Goal: Information Seeking & Learning: Learn about a topic

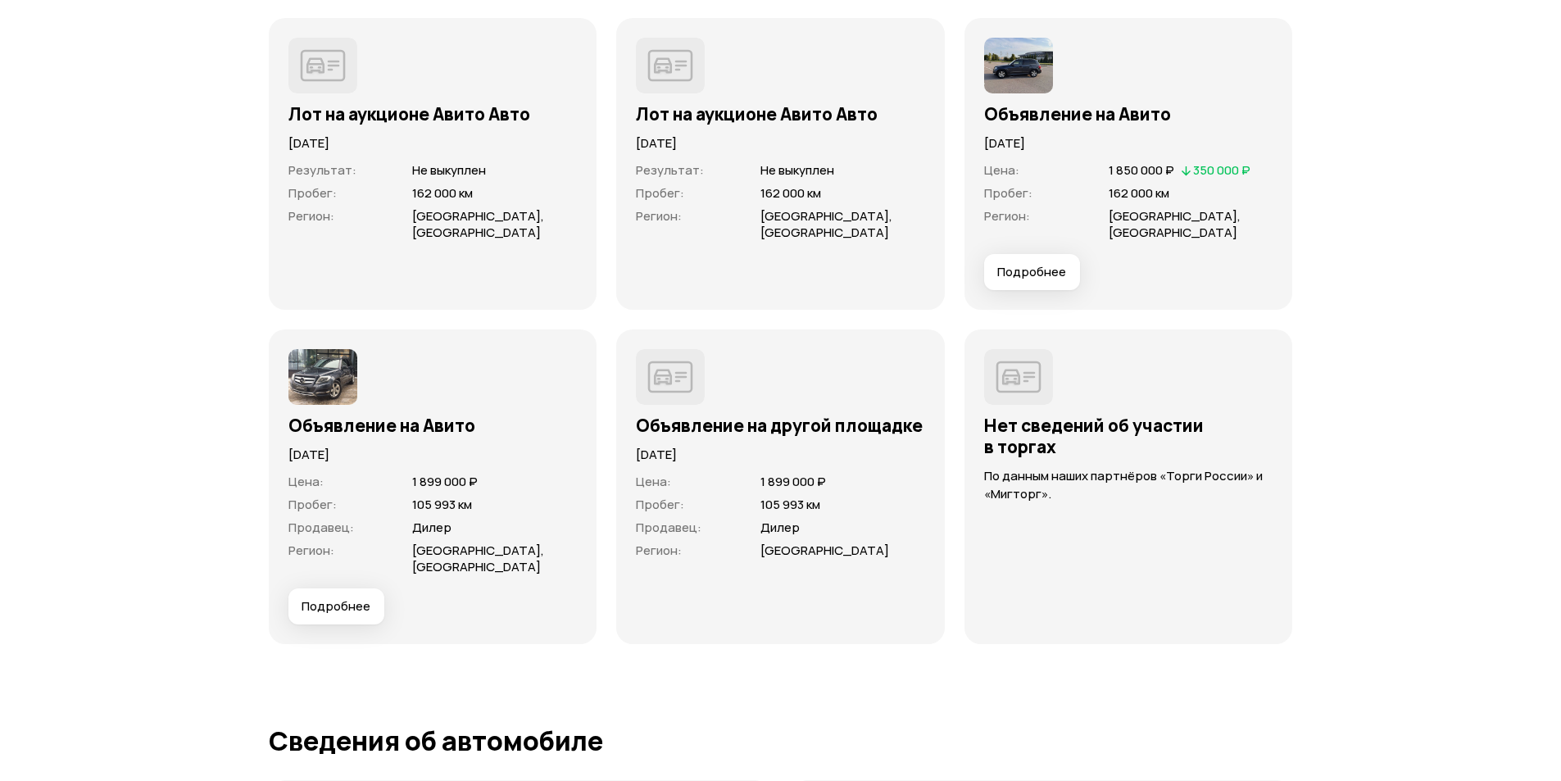
scroll to position [4764, 0]
drag, startPoint x: 335, startPoint y: 593, endPoint x: 316, endPoint y: 587, distance: 20.0
click at [316, 597] on span "Подробнее" at bounding box center [336, 605] width 69 height 16
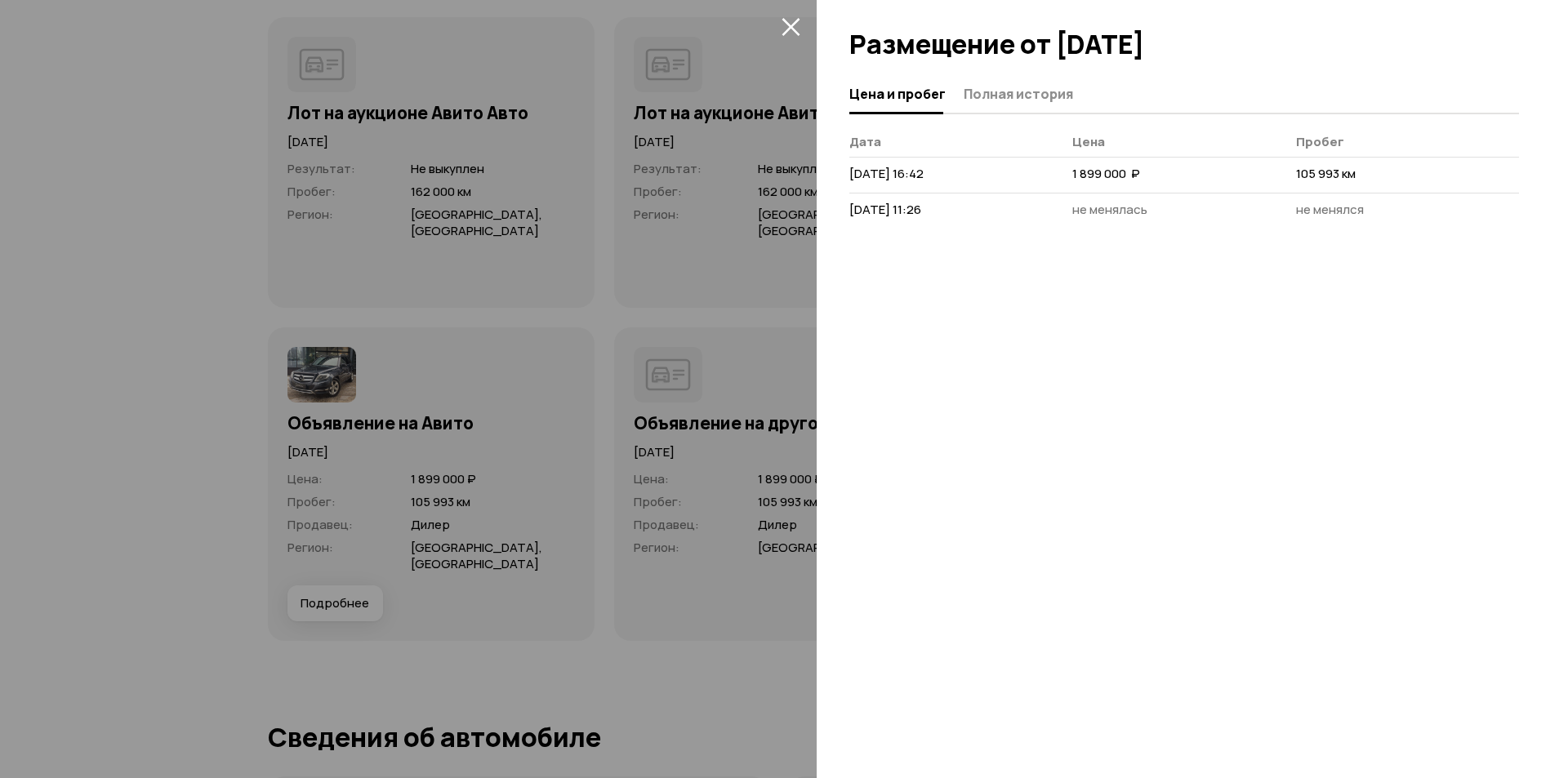
click at [662, 265] on div at bounding box center [784, 389] width 1568 height 778
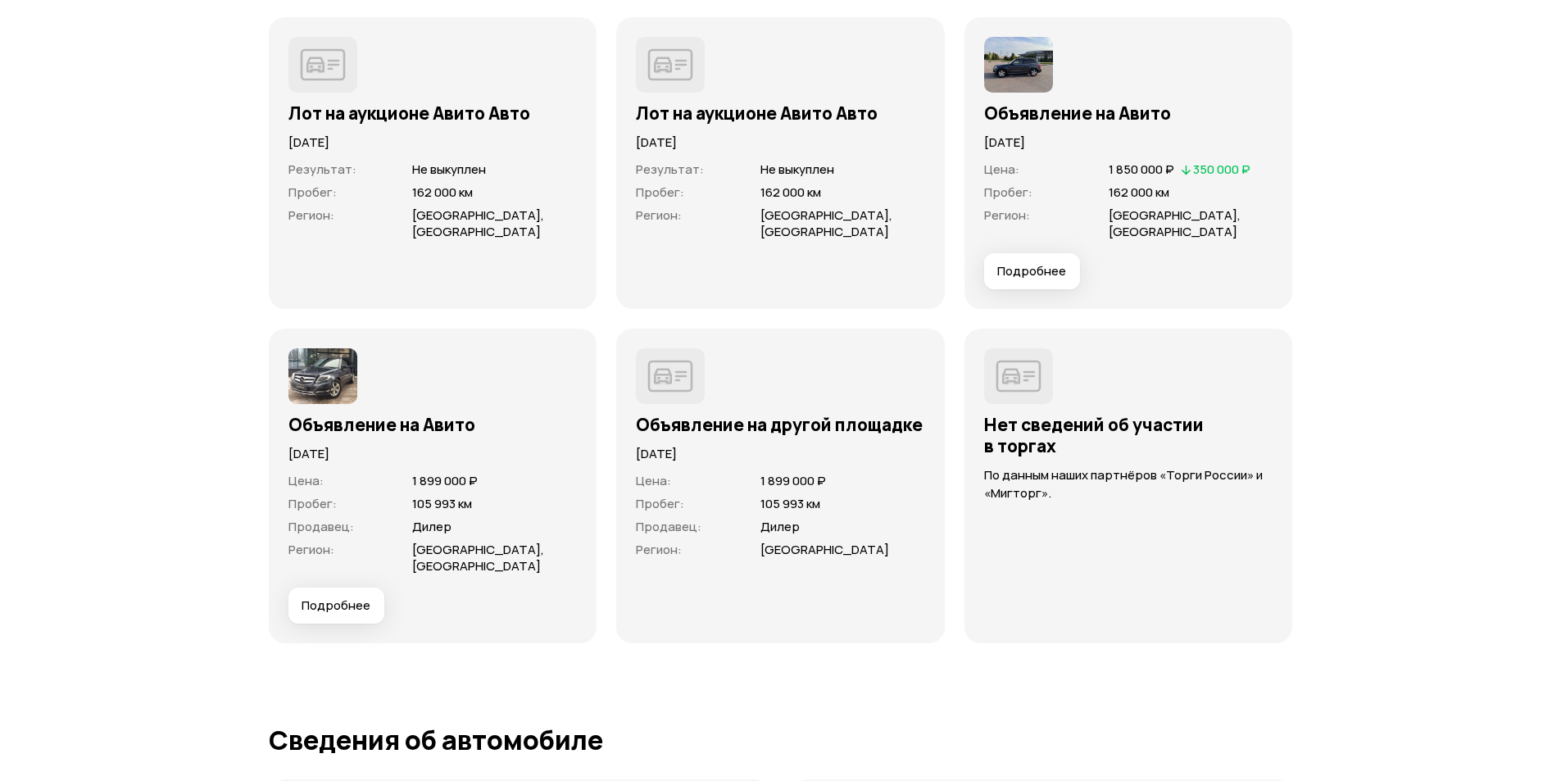
click at [303, 369] on img at bounding box center [322, 376] width 69 height 56
click at [334, 597] on span "Подробнее" at bounding box center [336, 605] width 69 height 16
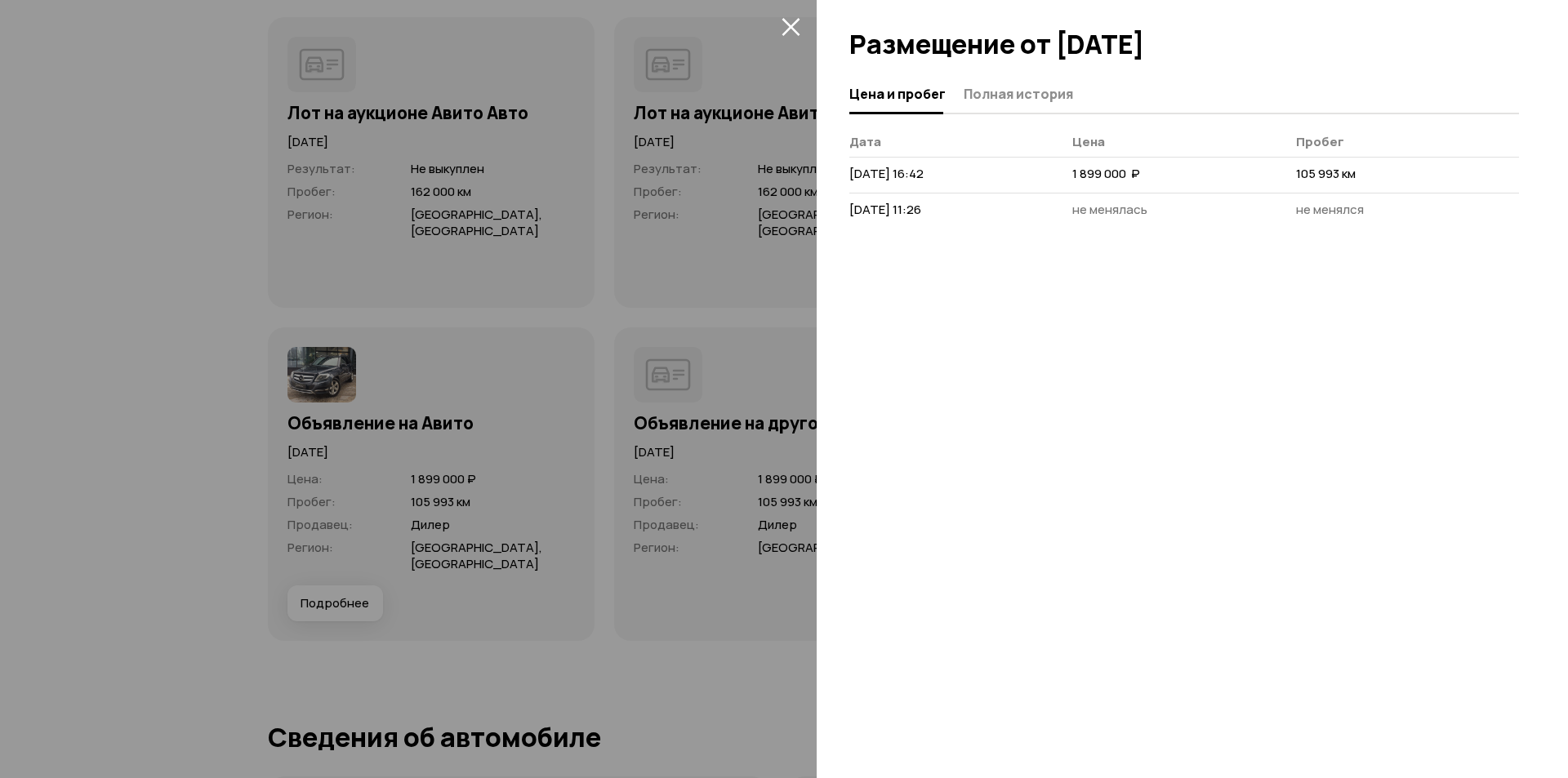
click at [390, 464] on div at bounding box center [784, 389] width 1568 height 778
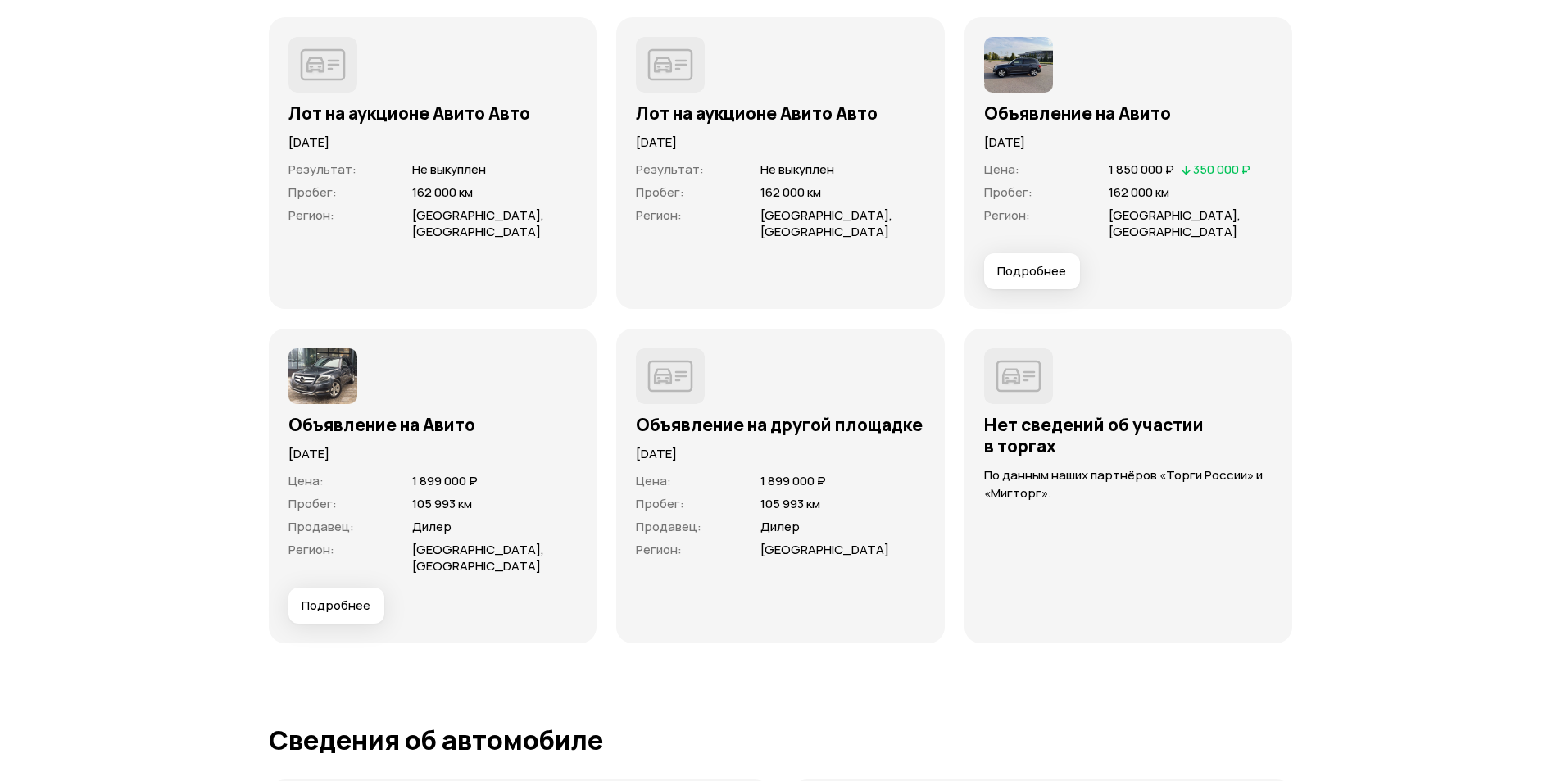
click at [675, 371] on img at bounding box center [670, 376] width 69 height 56
click at [323, 362] on img at bounding box center [322, 376] width 69 height 56
click at [1035, 263] on span "Подробнее" at bounding box center [1031, 271] width 69 height 16
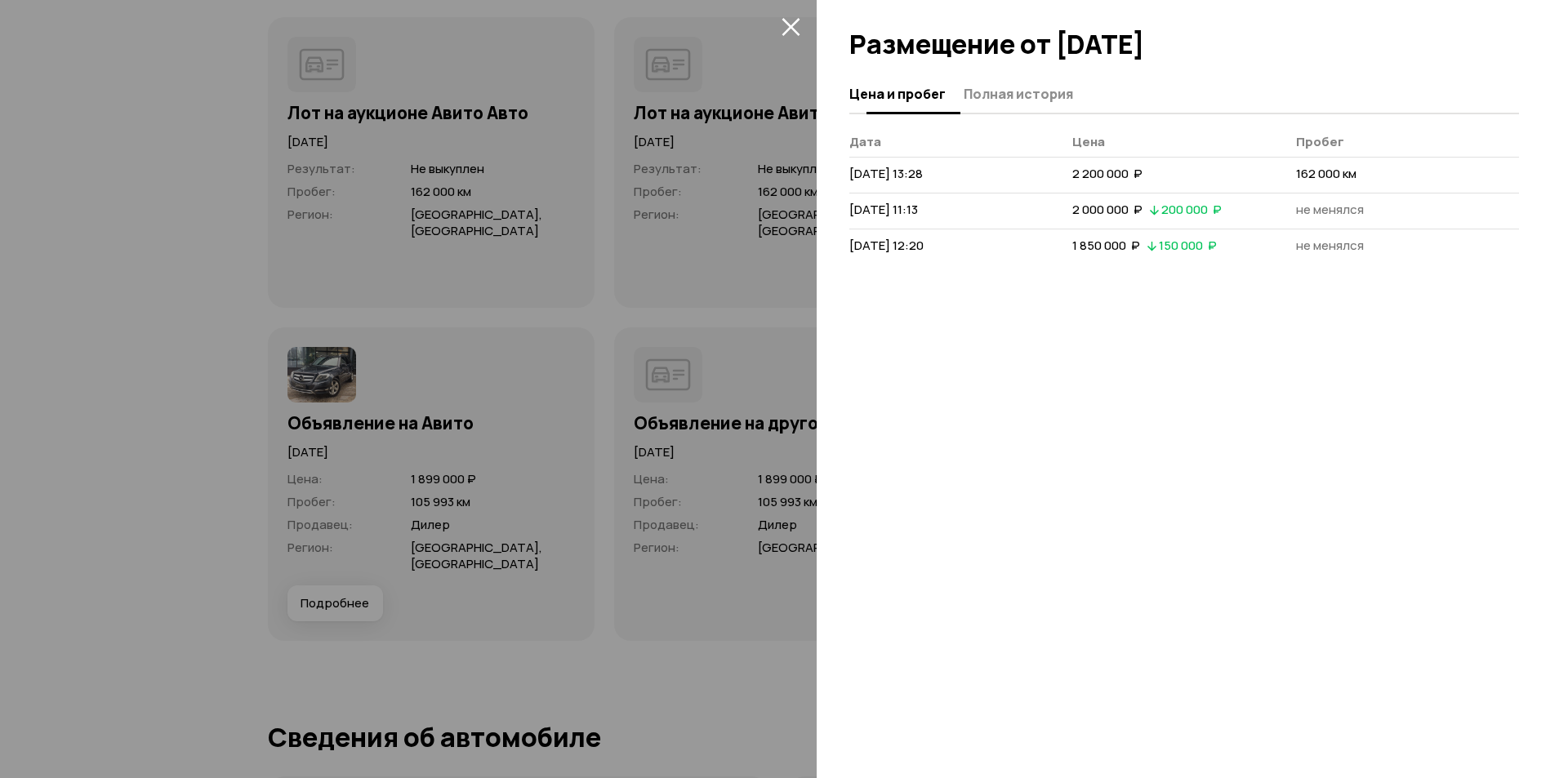
click at [1007, 105] on button "Полная история" at bounding box center [1015, 94] width 115 height 32
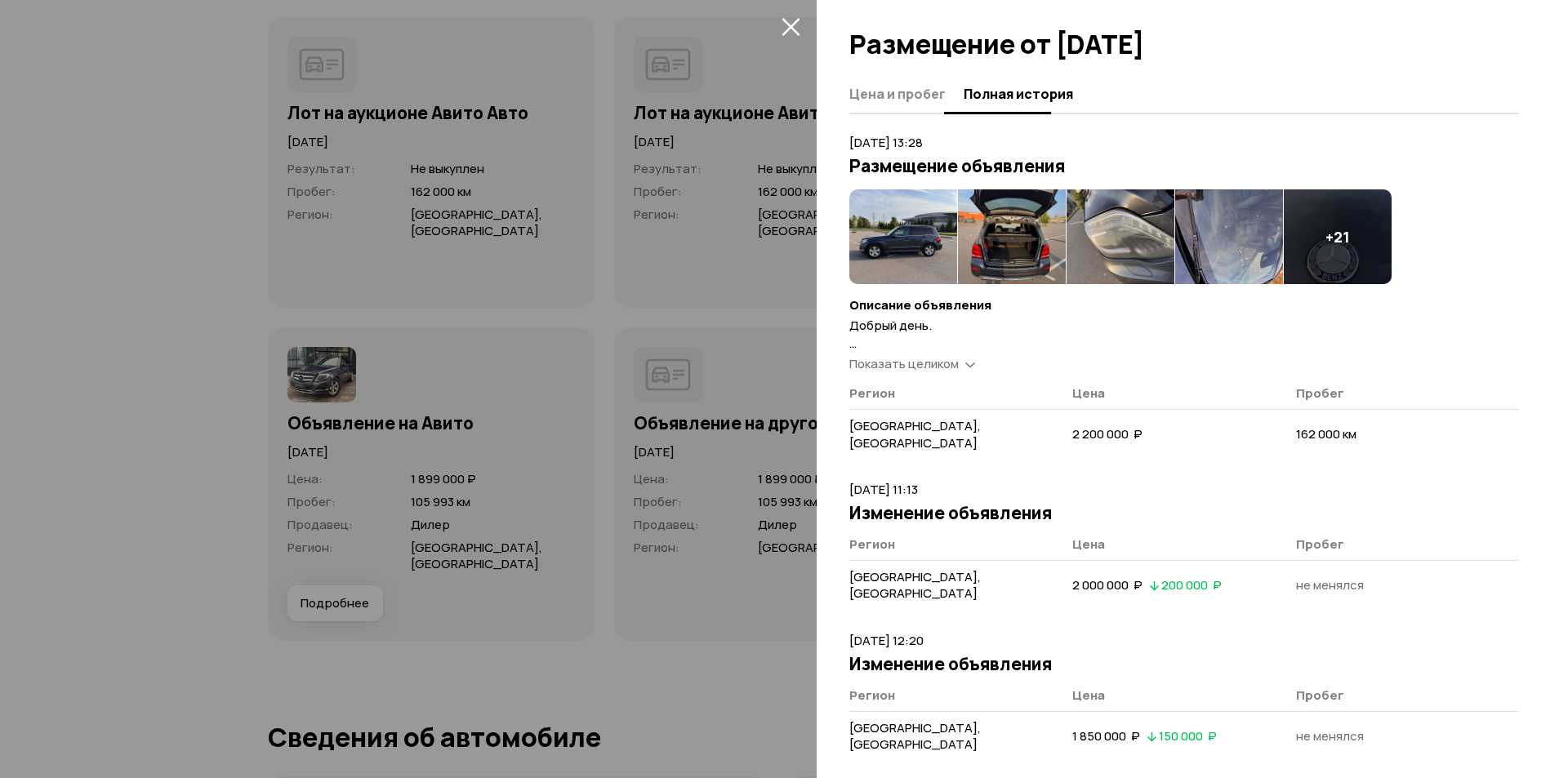
click at [920, 98] on span "Цена и пробег" at bounding box center [897, 94] width 97 height 16
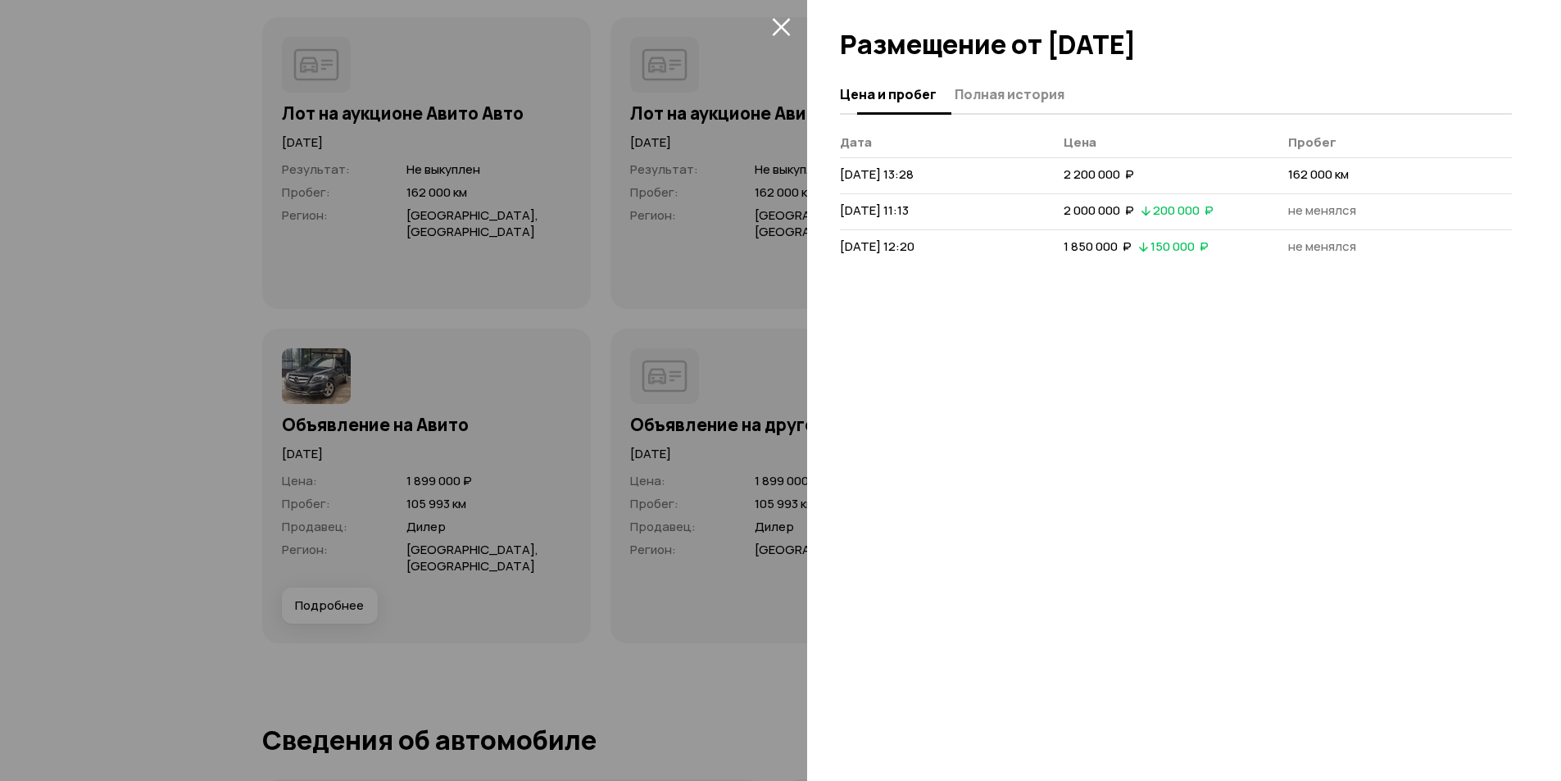
click at [980, 98] on span "Полная история" at bounding box center [1010, 94] width 110 height 16
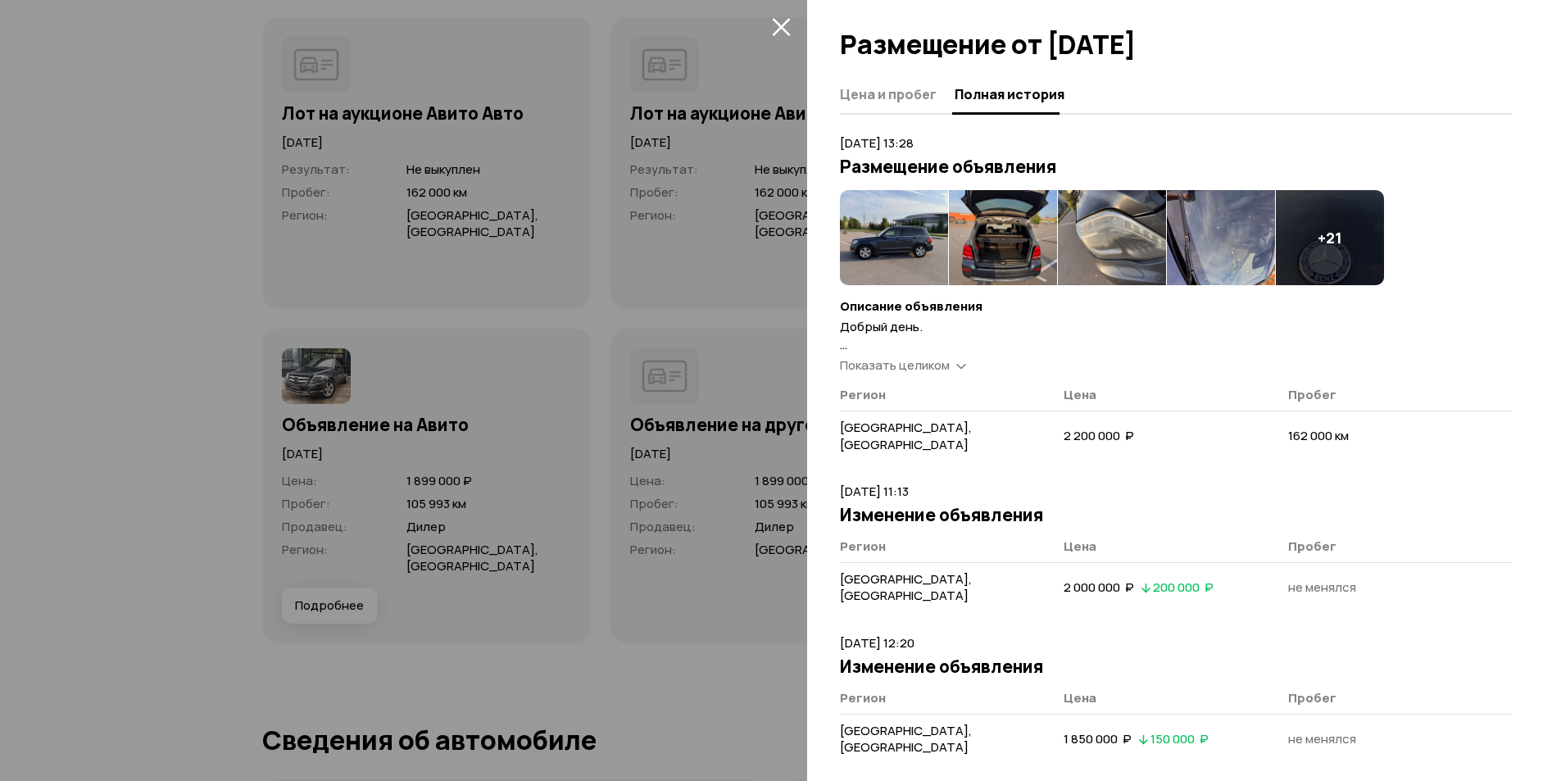
click at [897, 362] on span "Показать целиком" at bounding box center [895, 365] width 110 height 17
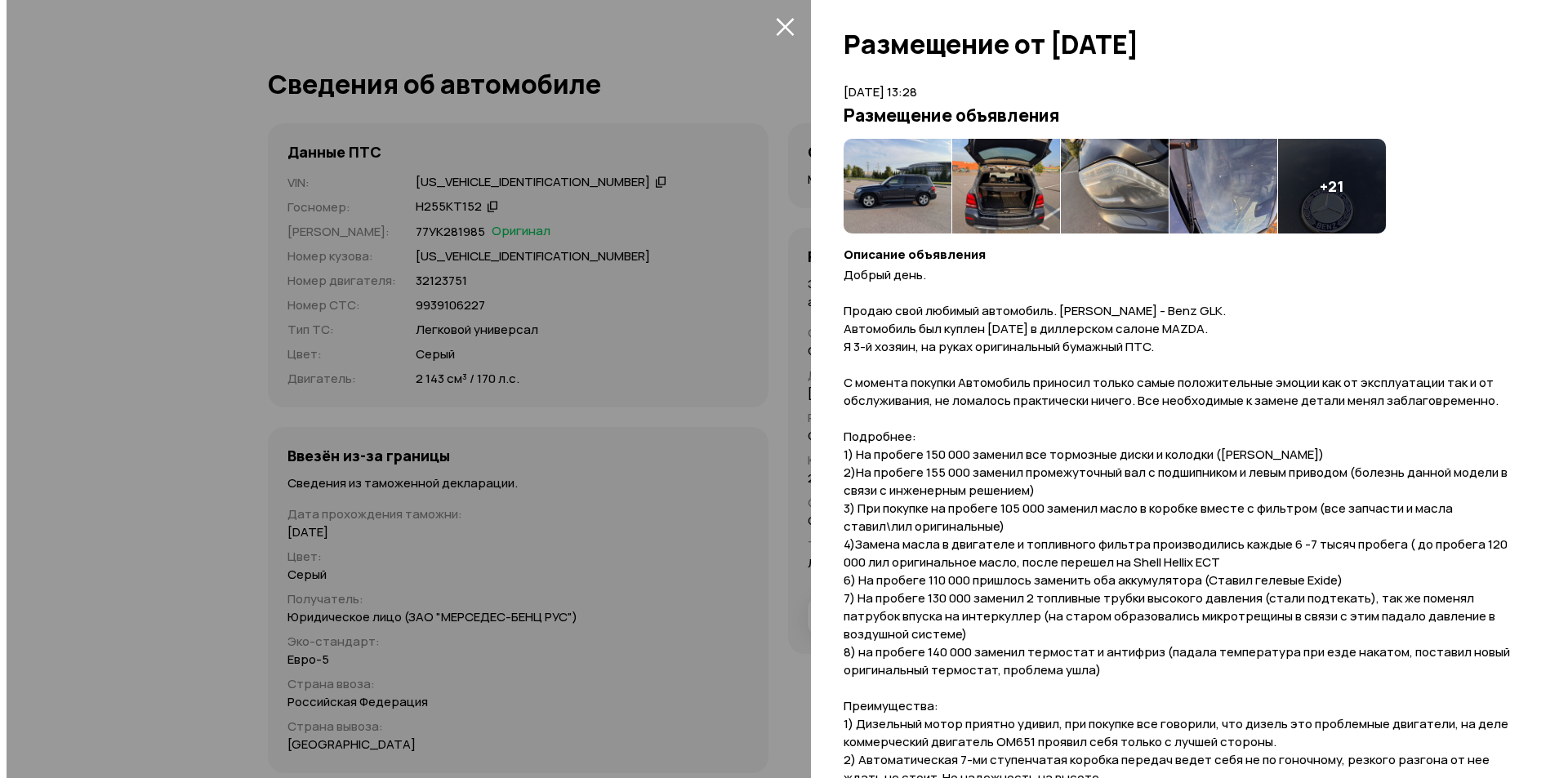
scroll to position [0, 0]
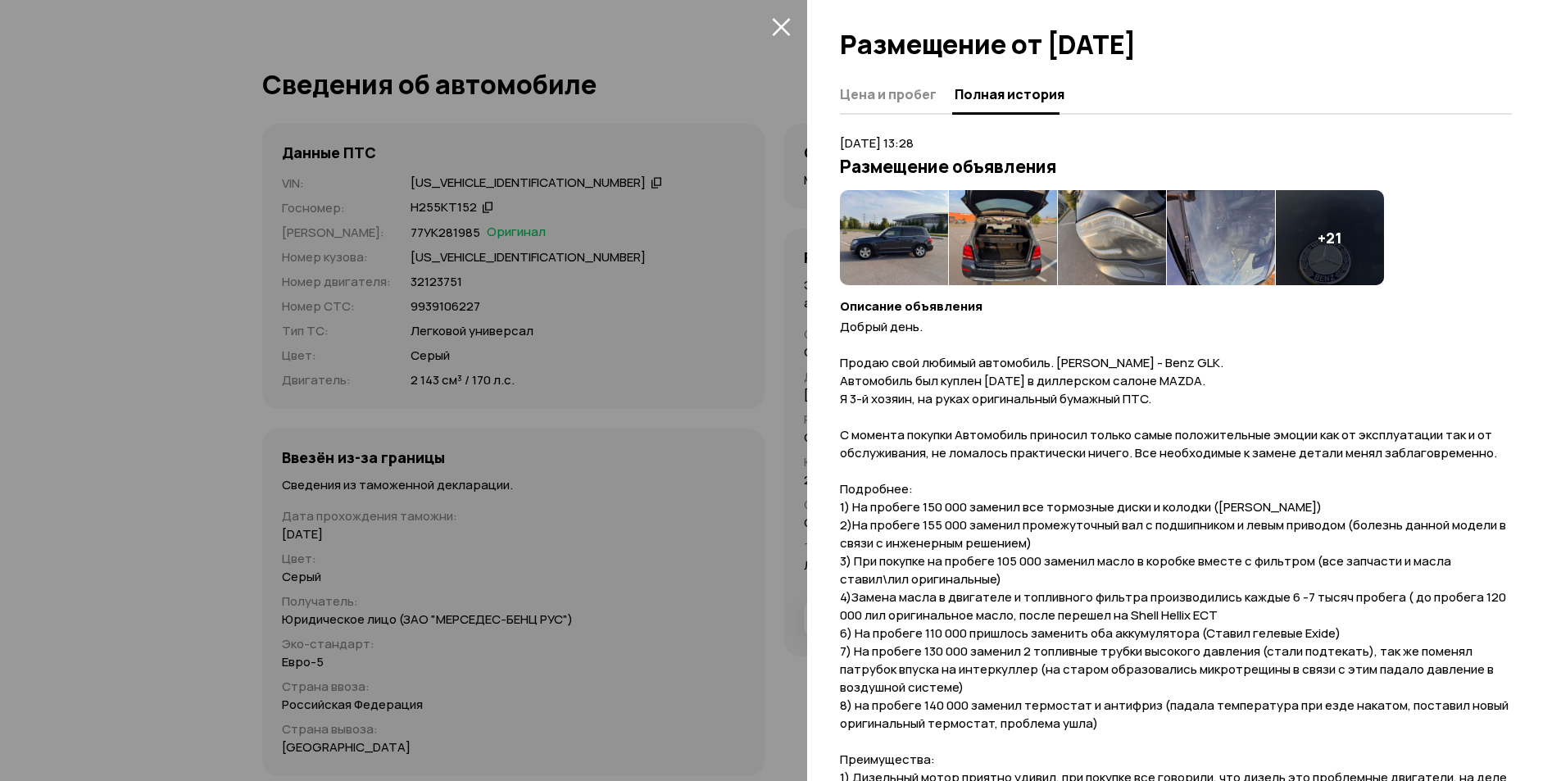
click at [924, 253] on img at bounding box center [894, 237] width 108 height 95
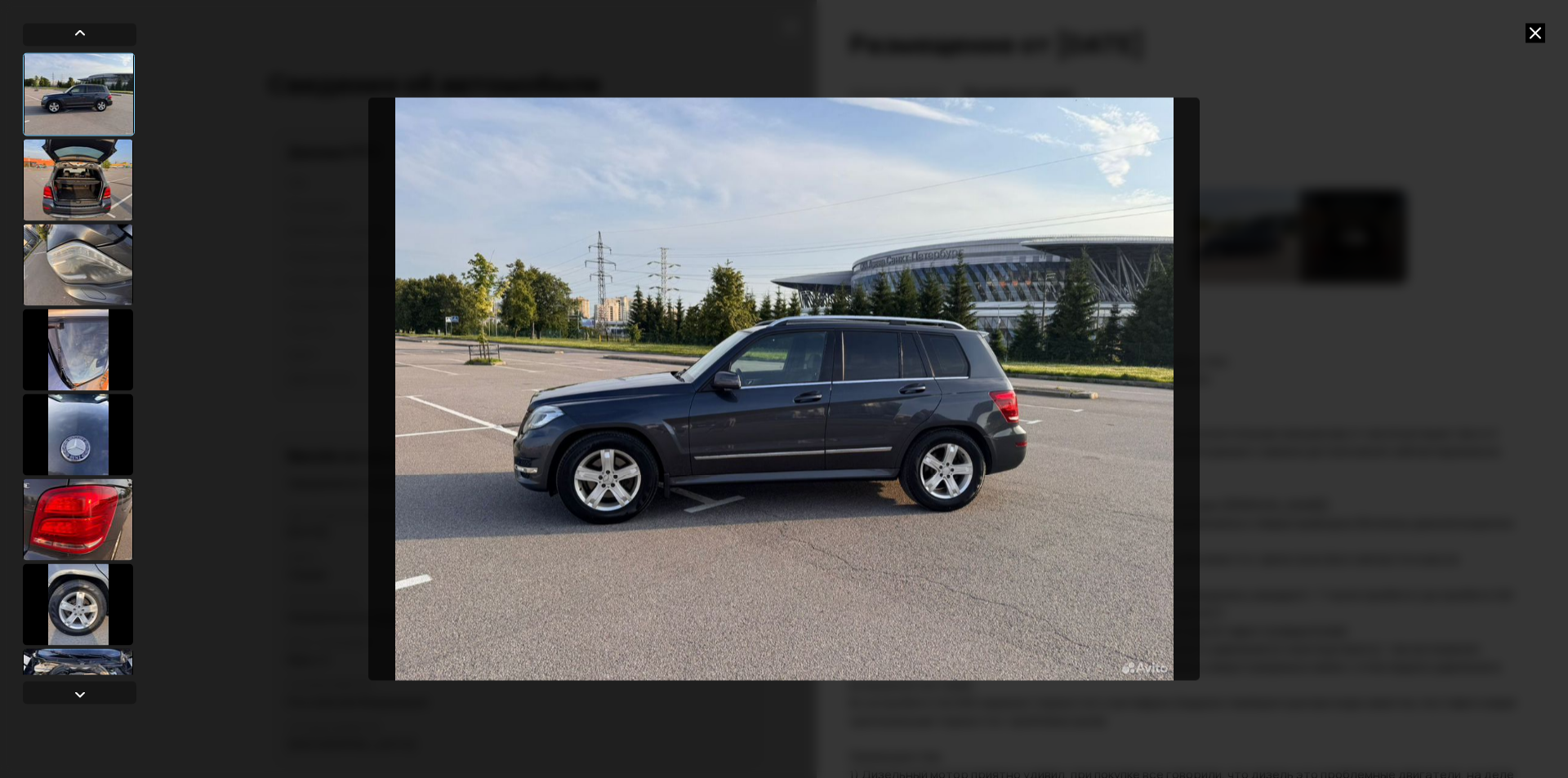
click at [843, 400] on img "Go to Slide 1" at bounding box center [784, 389] width 831 height 584
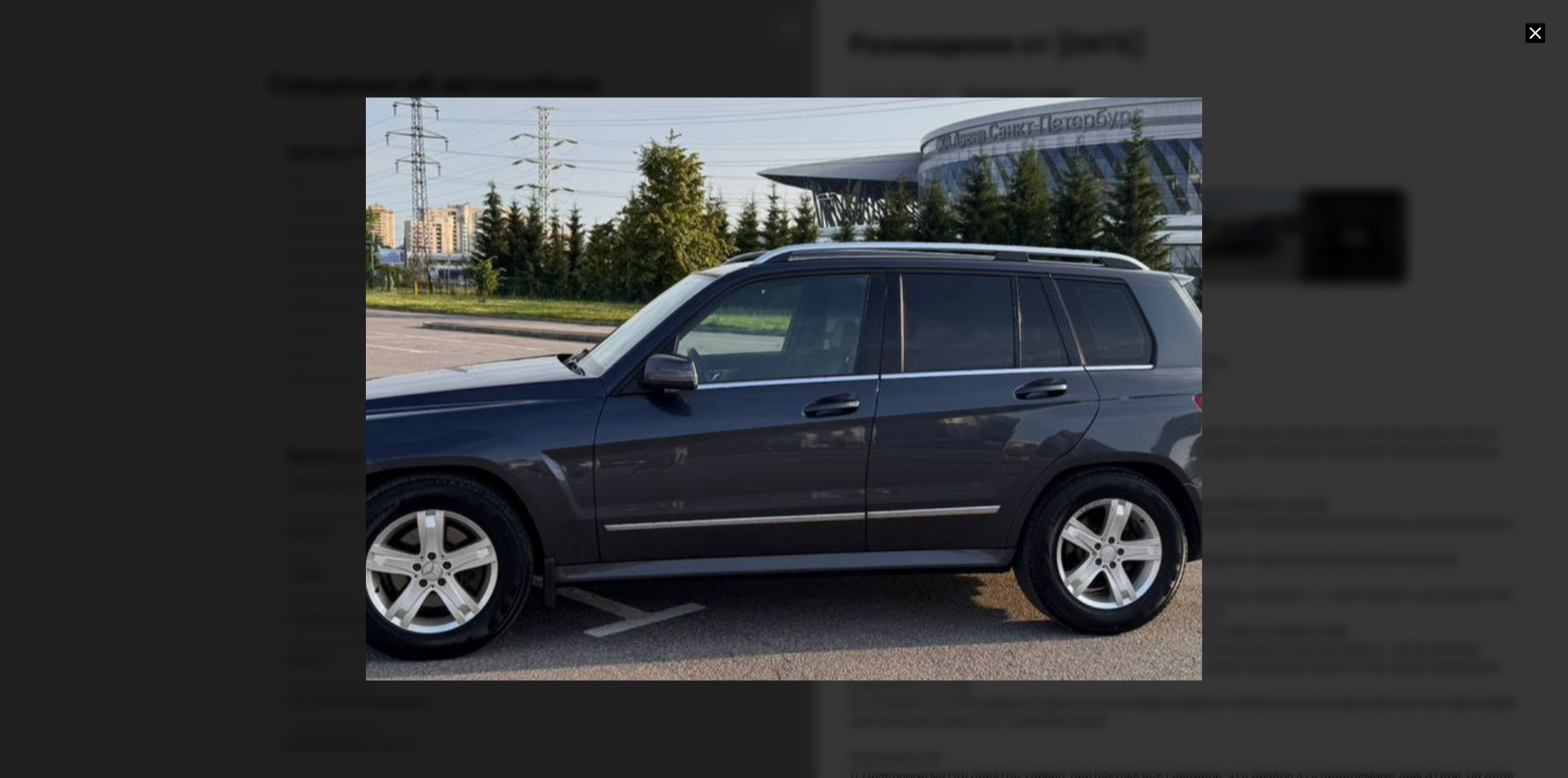
click at [843, 400] on div "Go to Slide 1" at bounding box center [784, 389] width 1673 height 1167
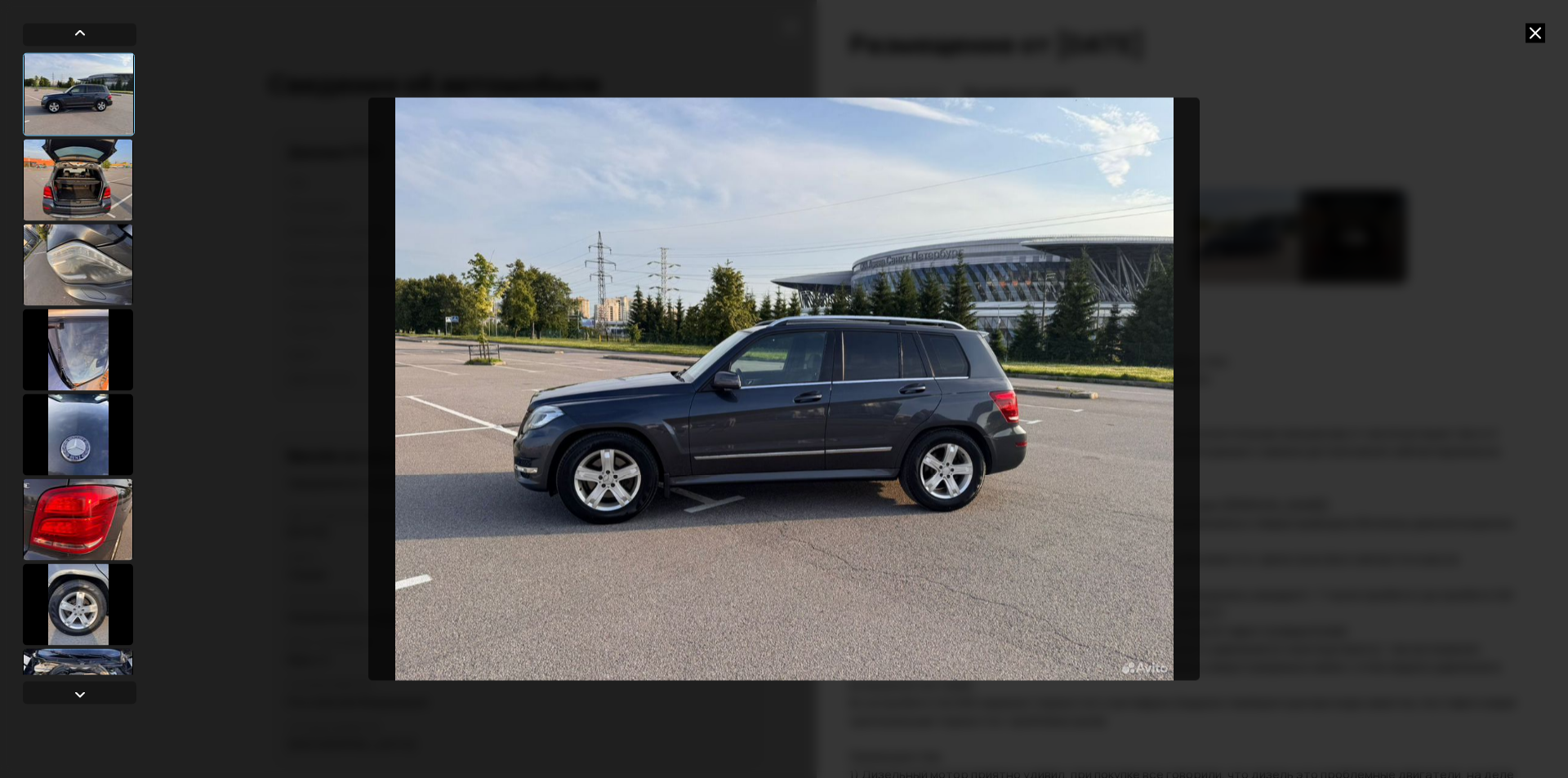
click at [101, 196] on div at bounding box center [78, 179] width 111 height 82
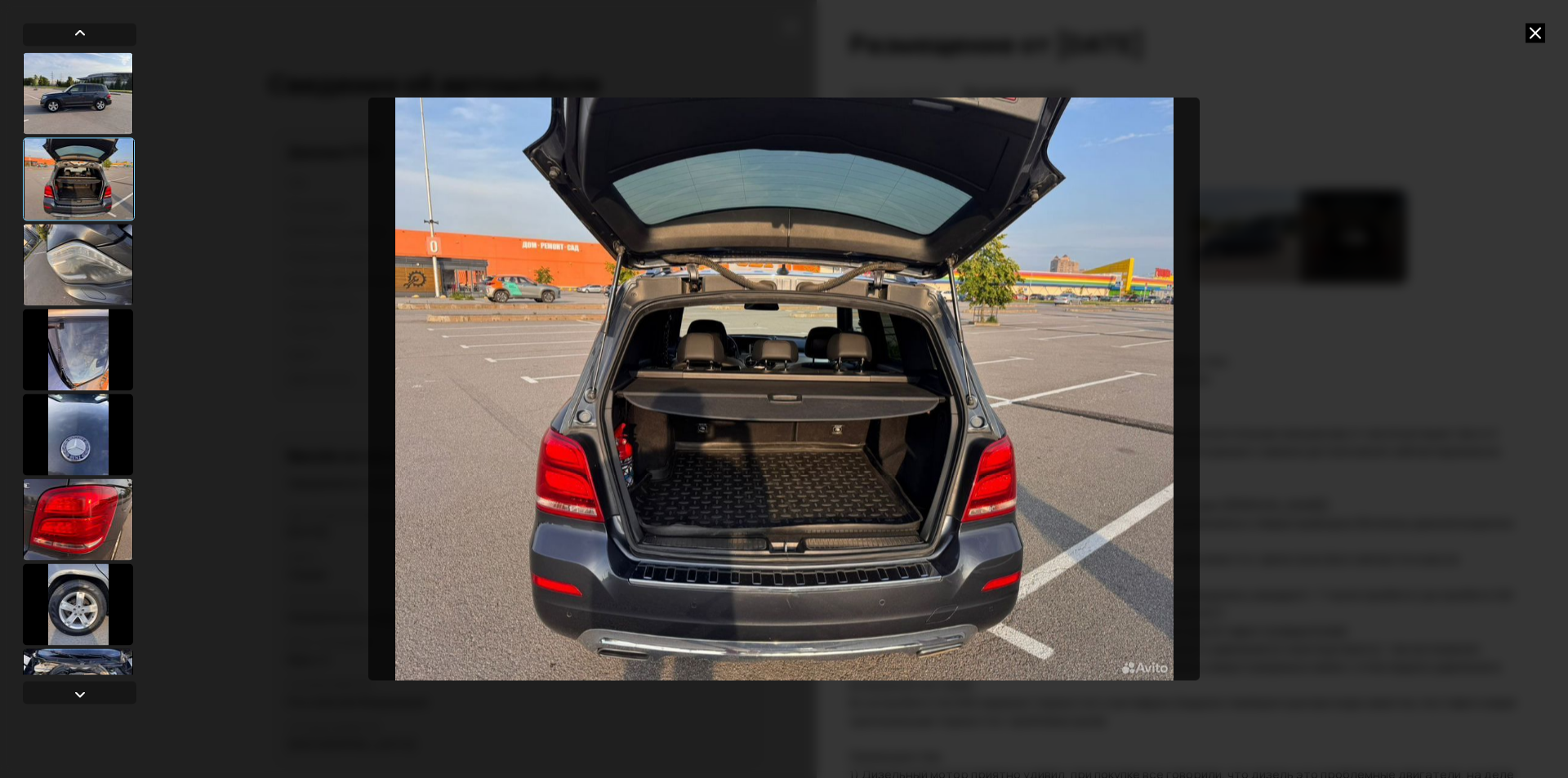
click at [93, 272] on div at bounding box center [78, 265] width 111 height 82
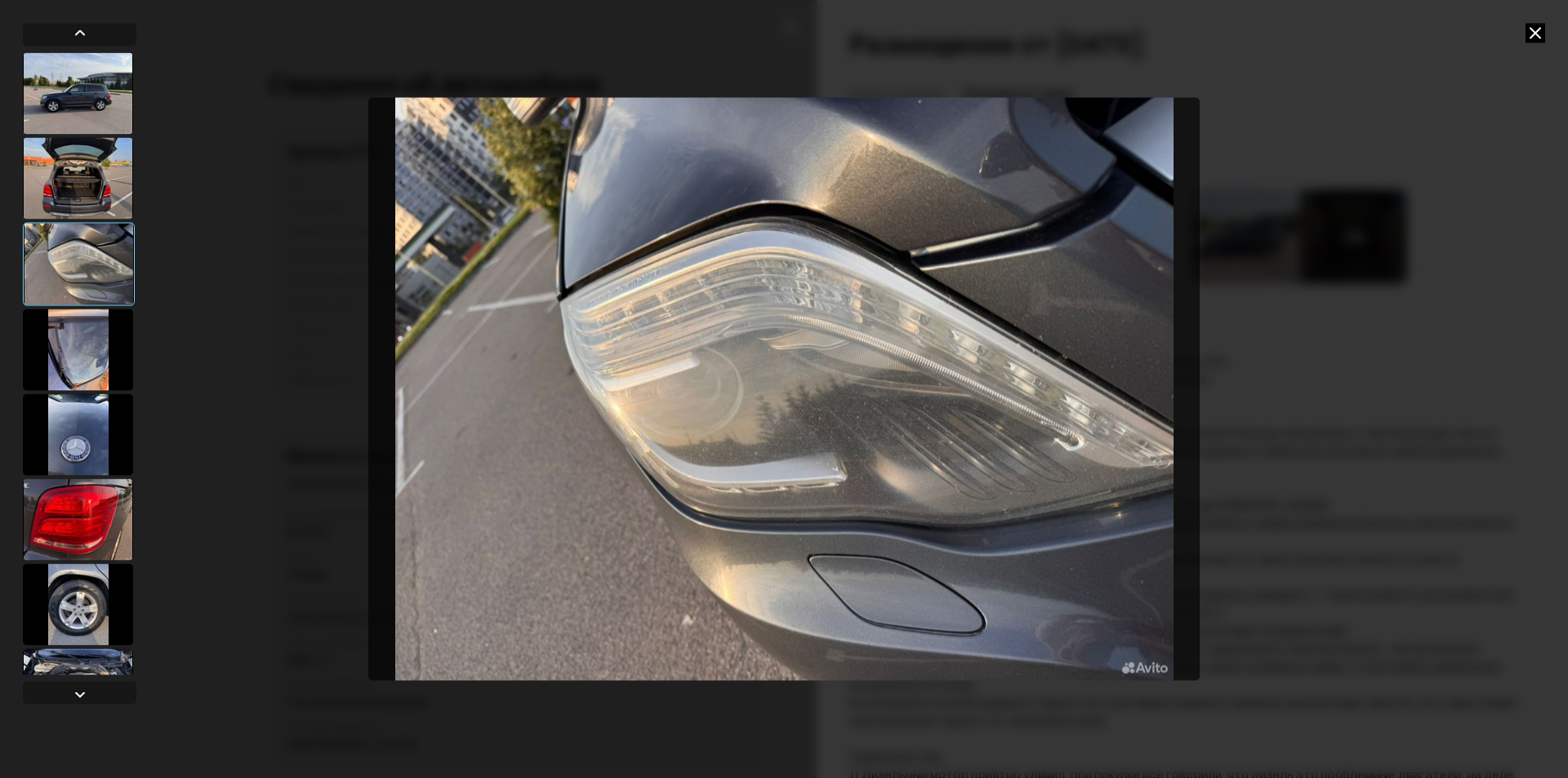
click at [91, 332] on div at bounding box center [78, 350] width 111 height 82
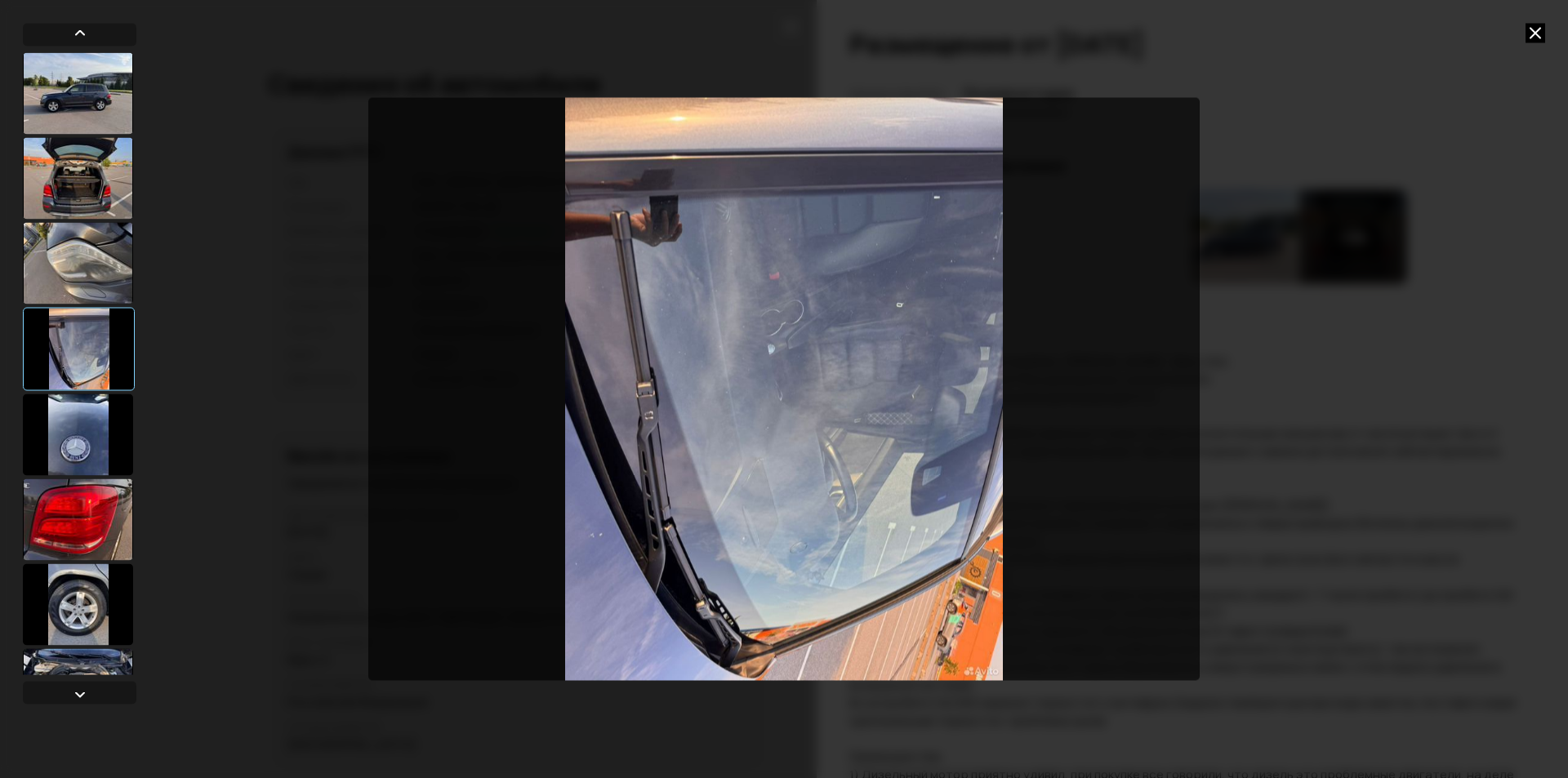
click at [70, 428] on div at bounding box center [78, 434] width 111 height 82
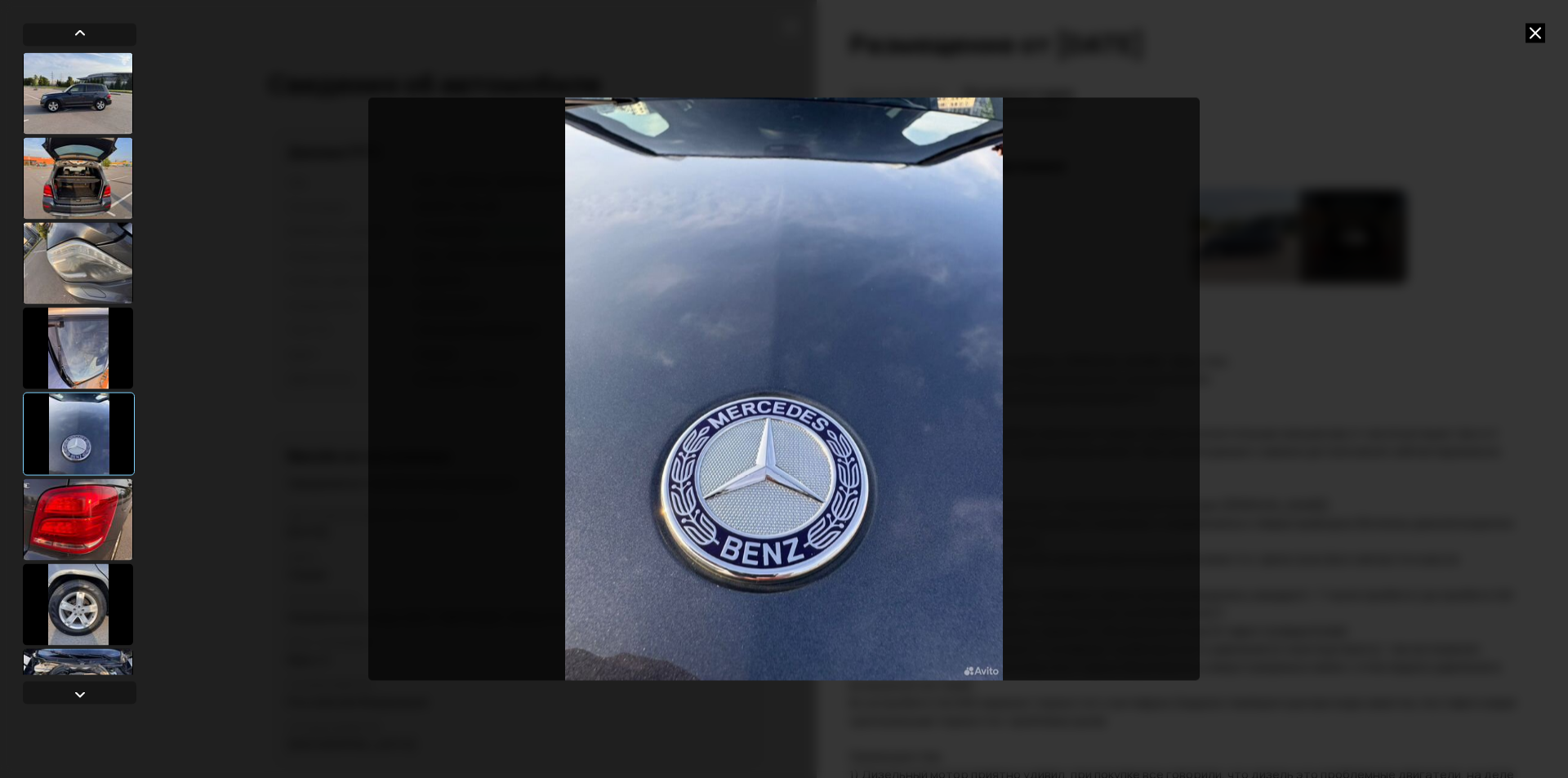
click at [48, 504] on div at bounding box center [78, 519] width 111 height 82
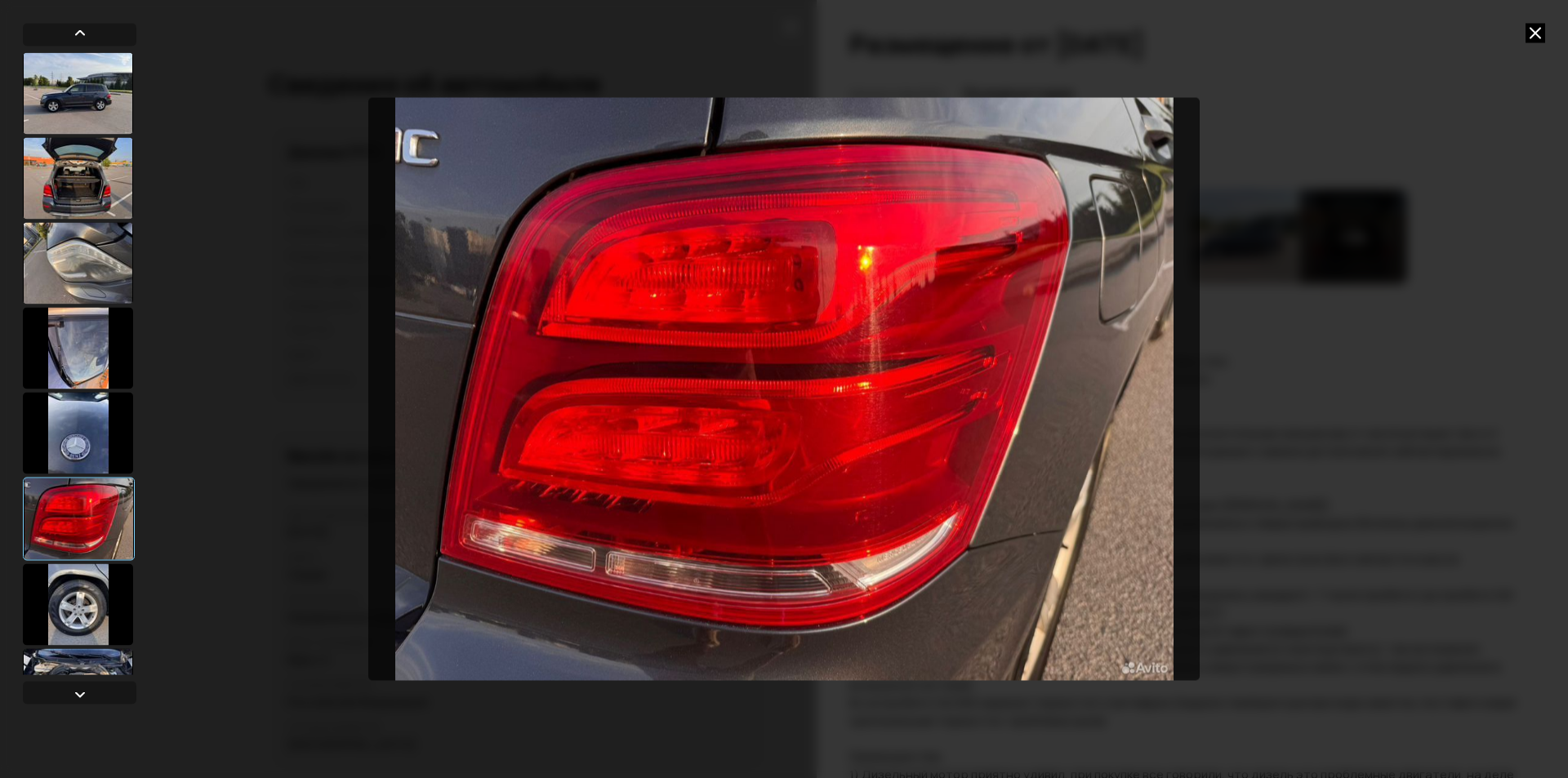
click at [66, 366] on div at bounding box center [78, 348] width 111 height 82
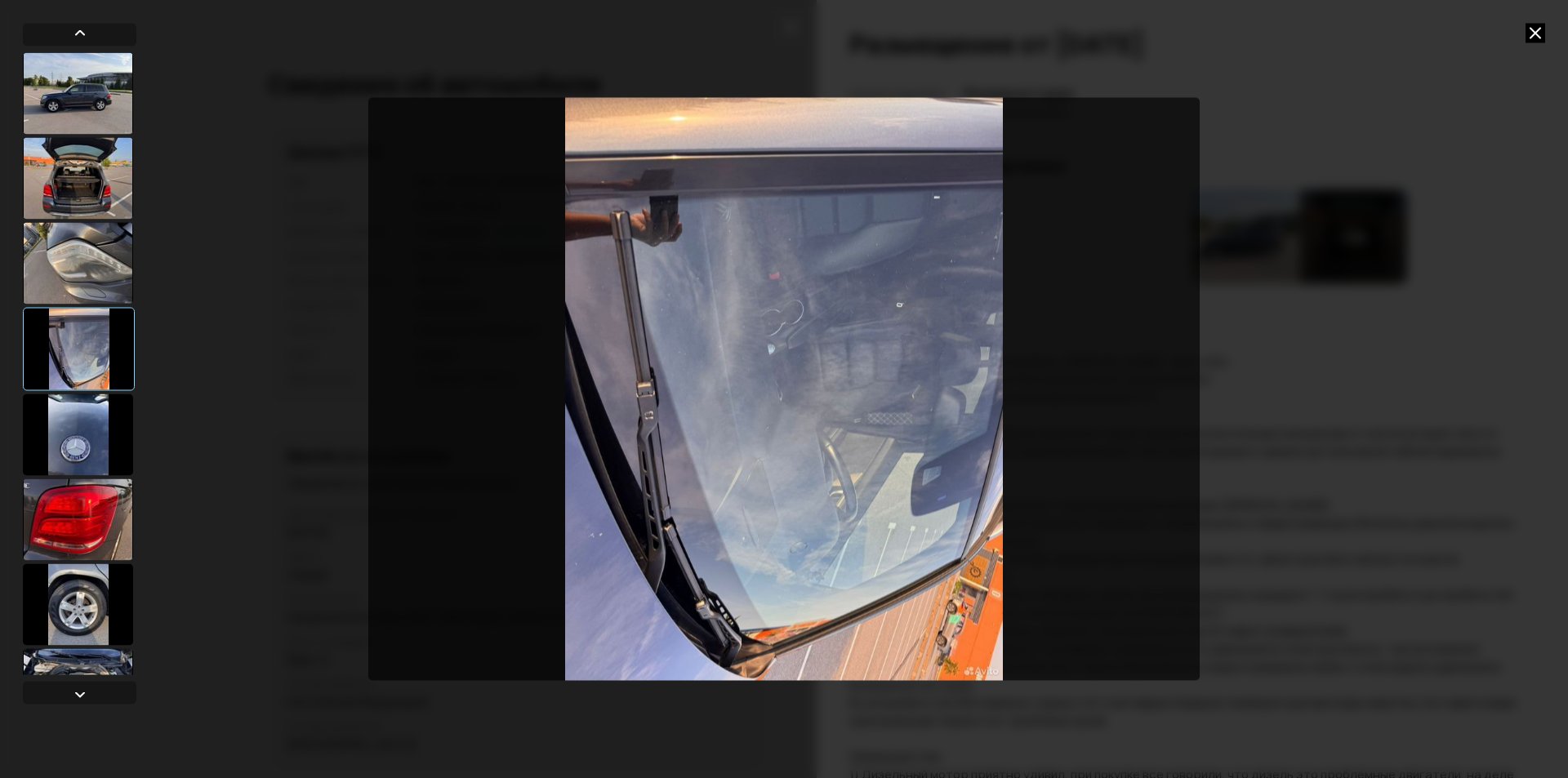
click at [72, 518] on div at bounding box center [78, 519] width 111 height 82
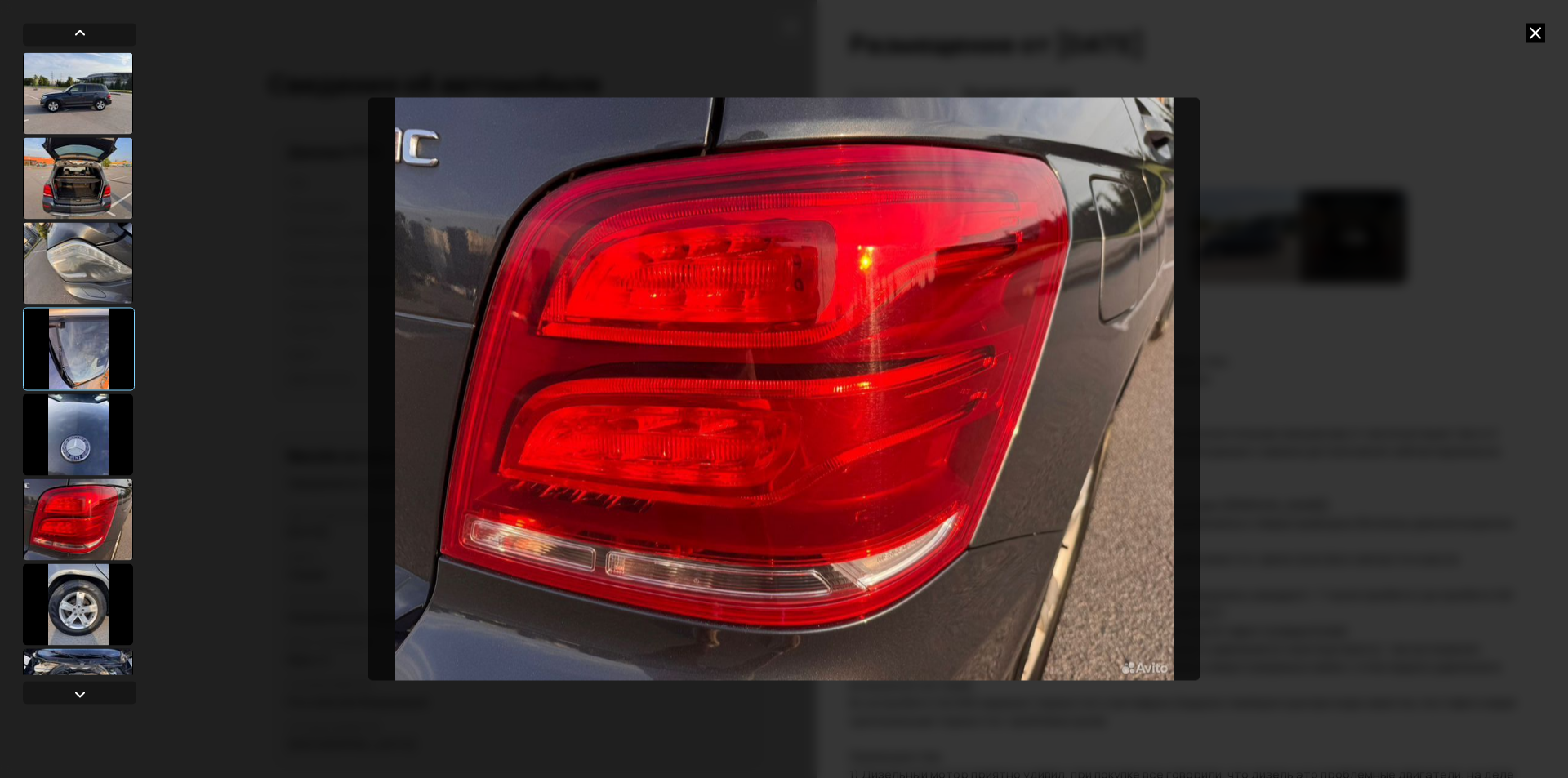
click at [80, 600] on div at bounding box center [78, 605] width 111 height 82
click at [75, 627] on div at bounding box center [78, 605] width 111 height 82
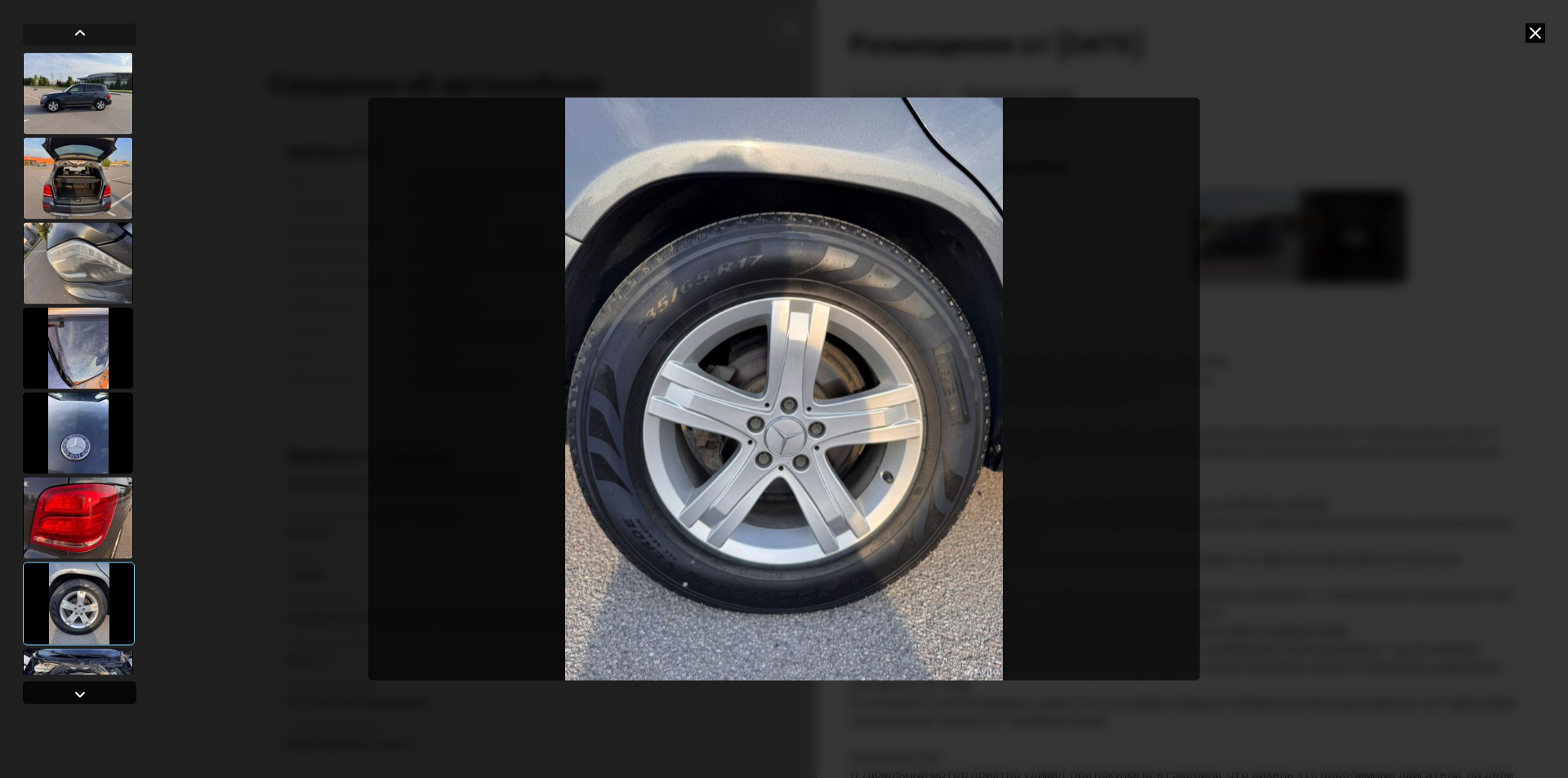
click at [73, 696] on div at bounding box center [80, 694] width 20 height 20
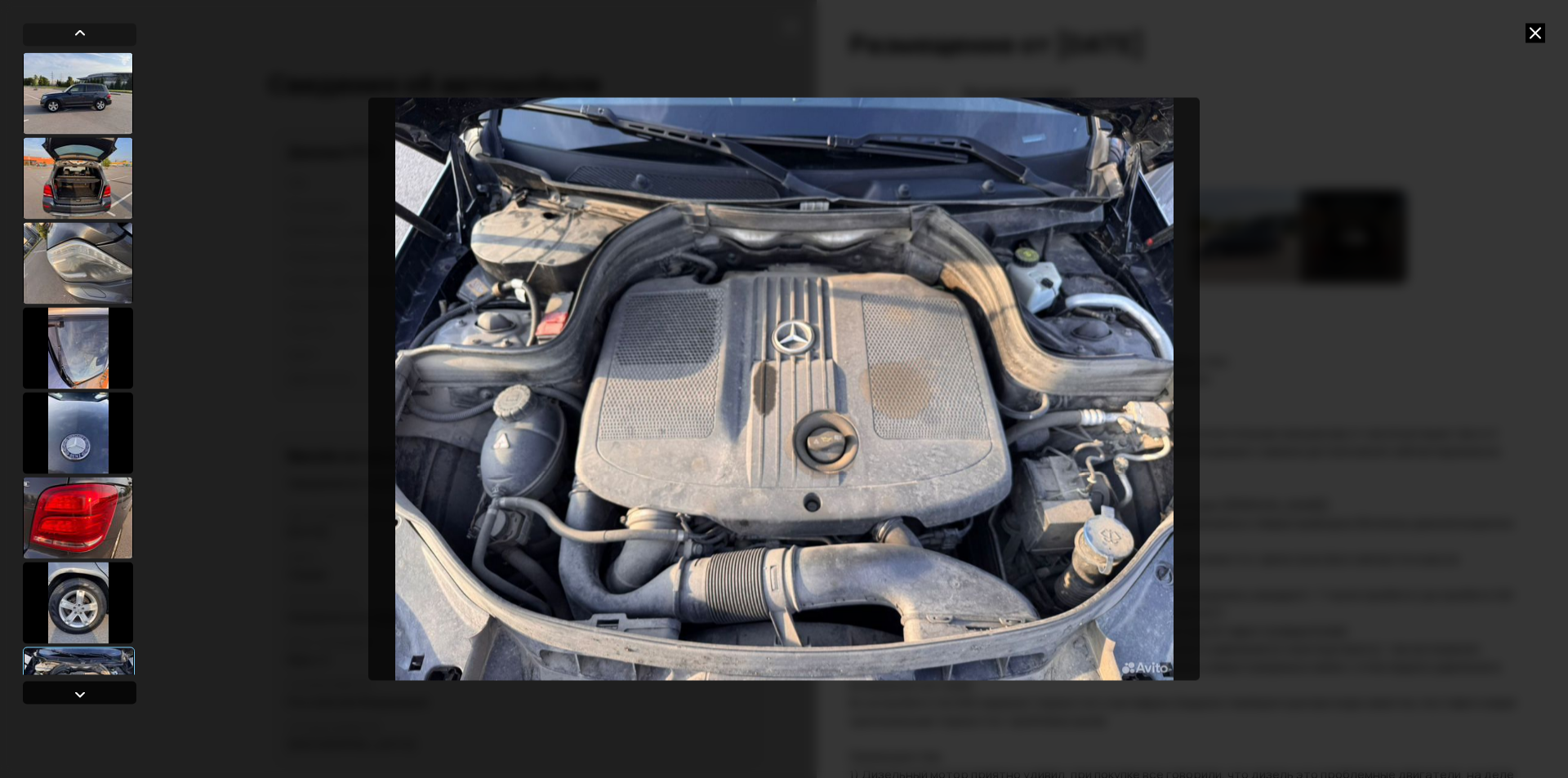
click at [73, 696] on div at bounding box center [80, 694] width 20 height 20
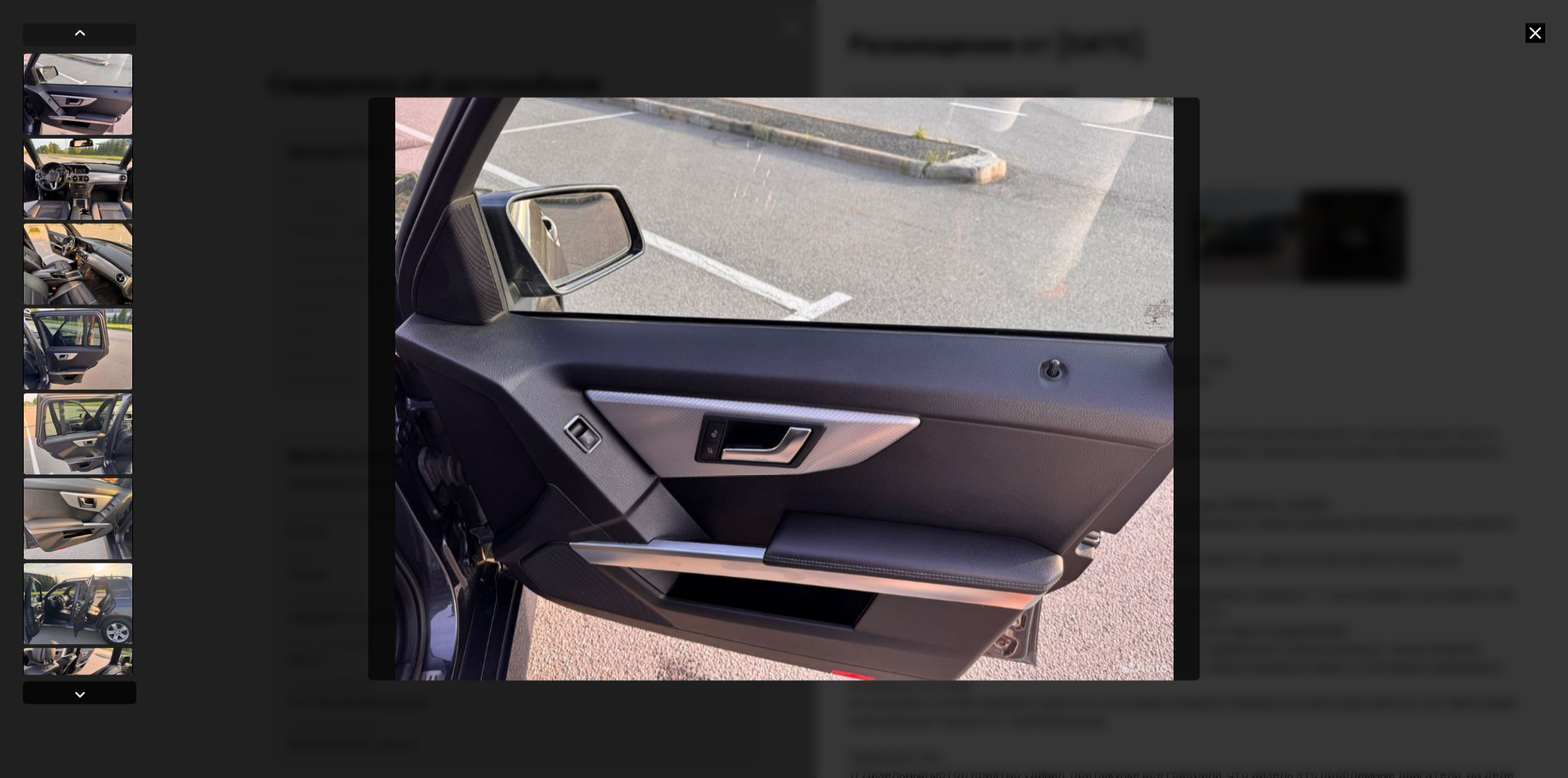
scroll to position [678, 0]
click at [73, 696] on div at bounding box center [80, 694] width 20 height 20
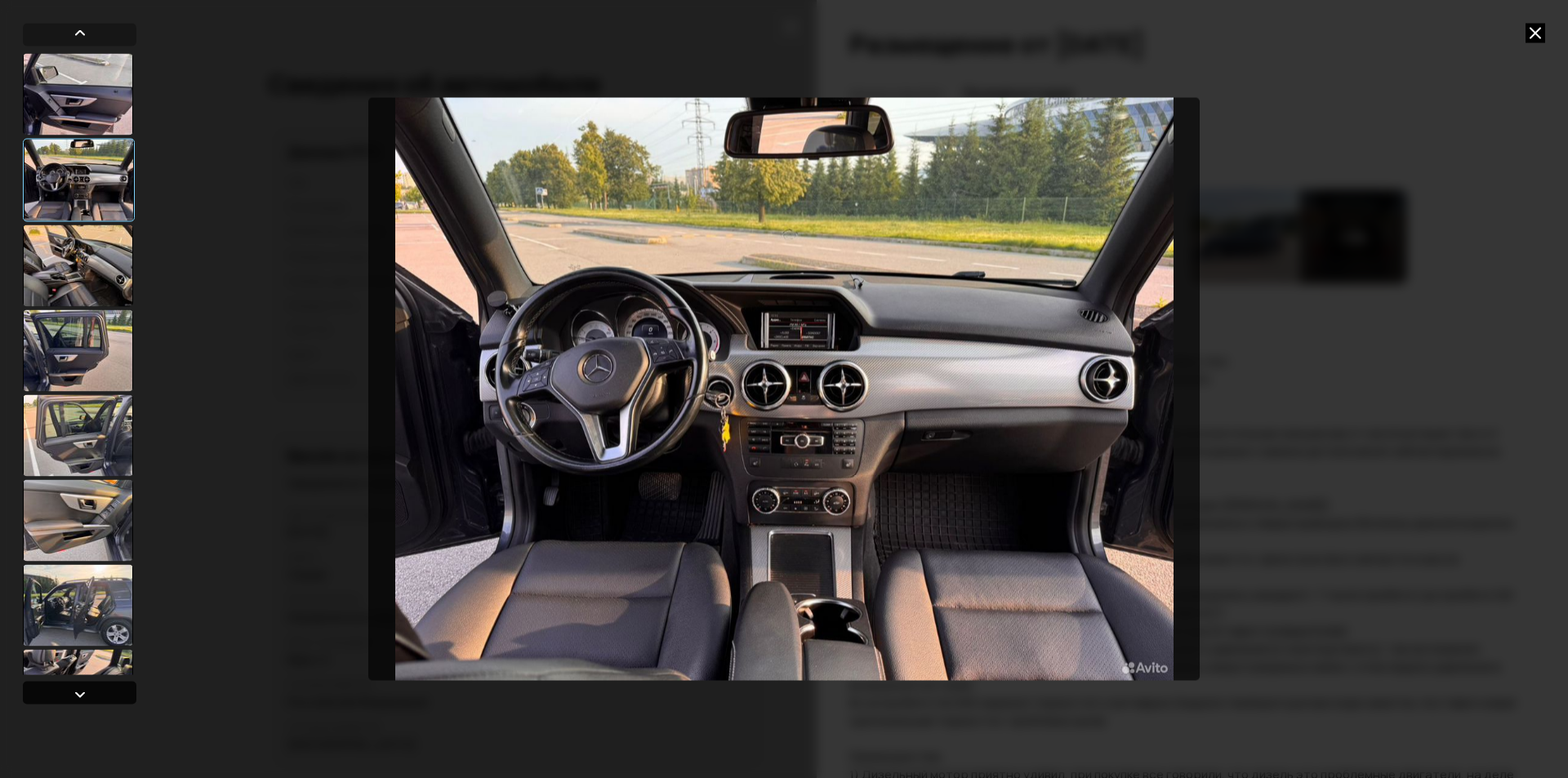
click at [72, 696] on div at bounding box center [80, 694] width 20 height 20
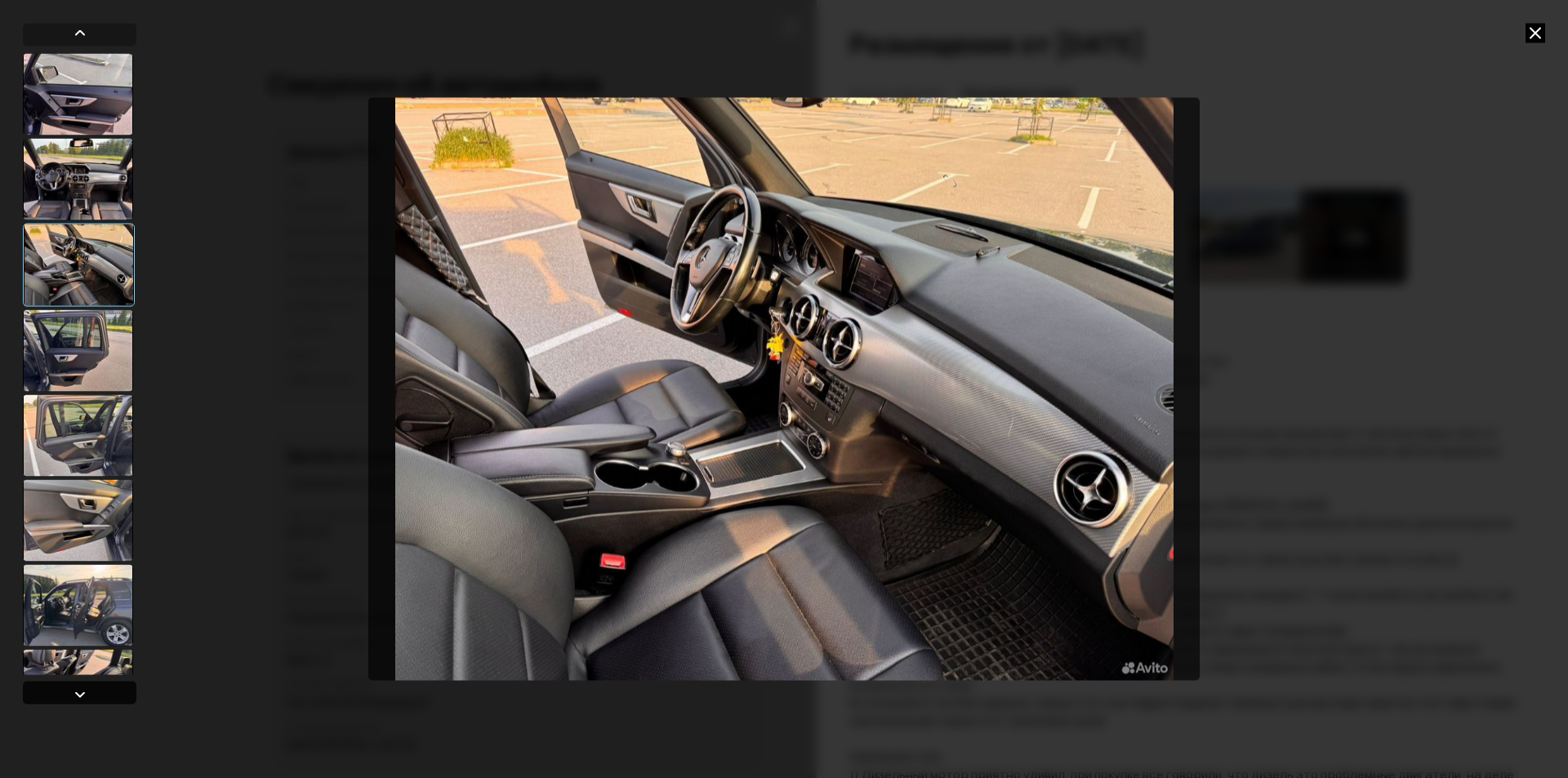
click at [72, 695] on div at bounding box center [80, 694] width 20 height 20
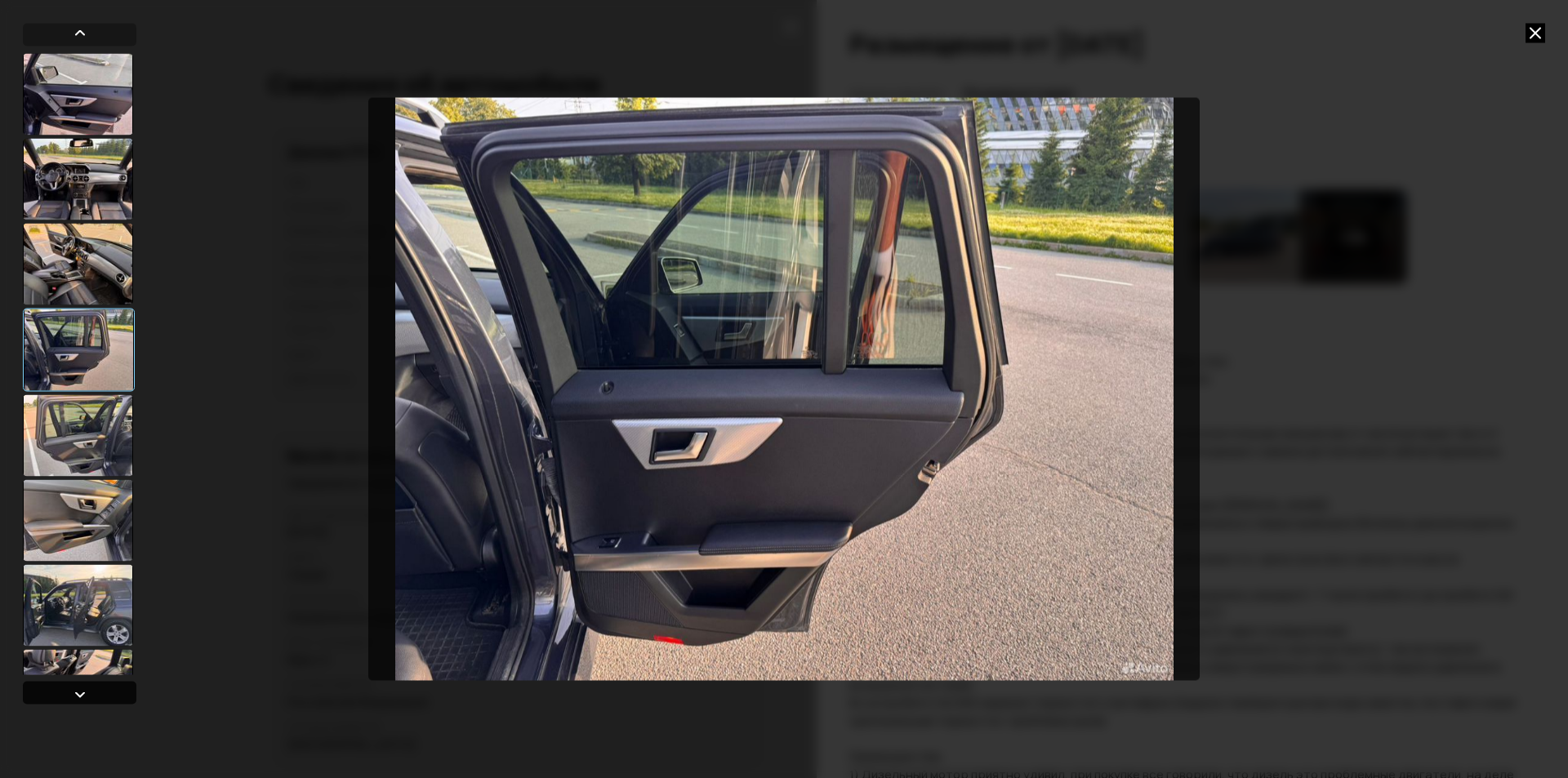
click at [72, 695] on div at bounding box center [80, 694] width 20 height 20
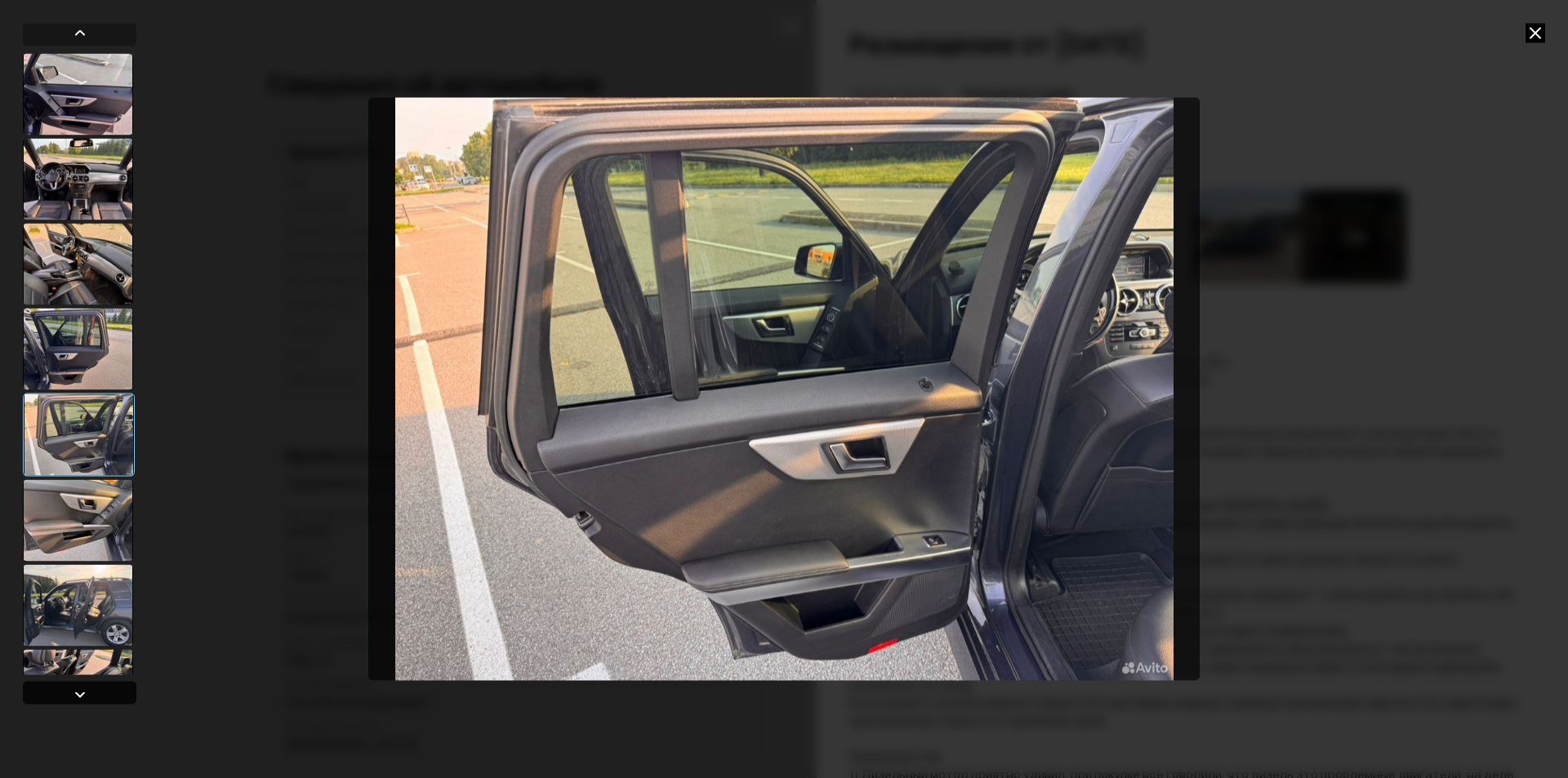
click at [72, 693] on div at bounding box center [80, 694] width 20 height 20
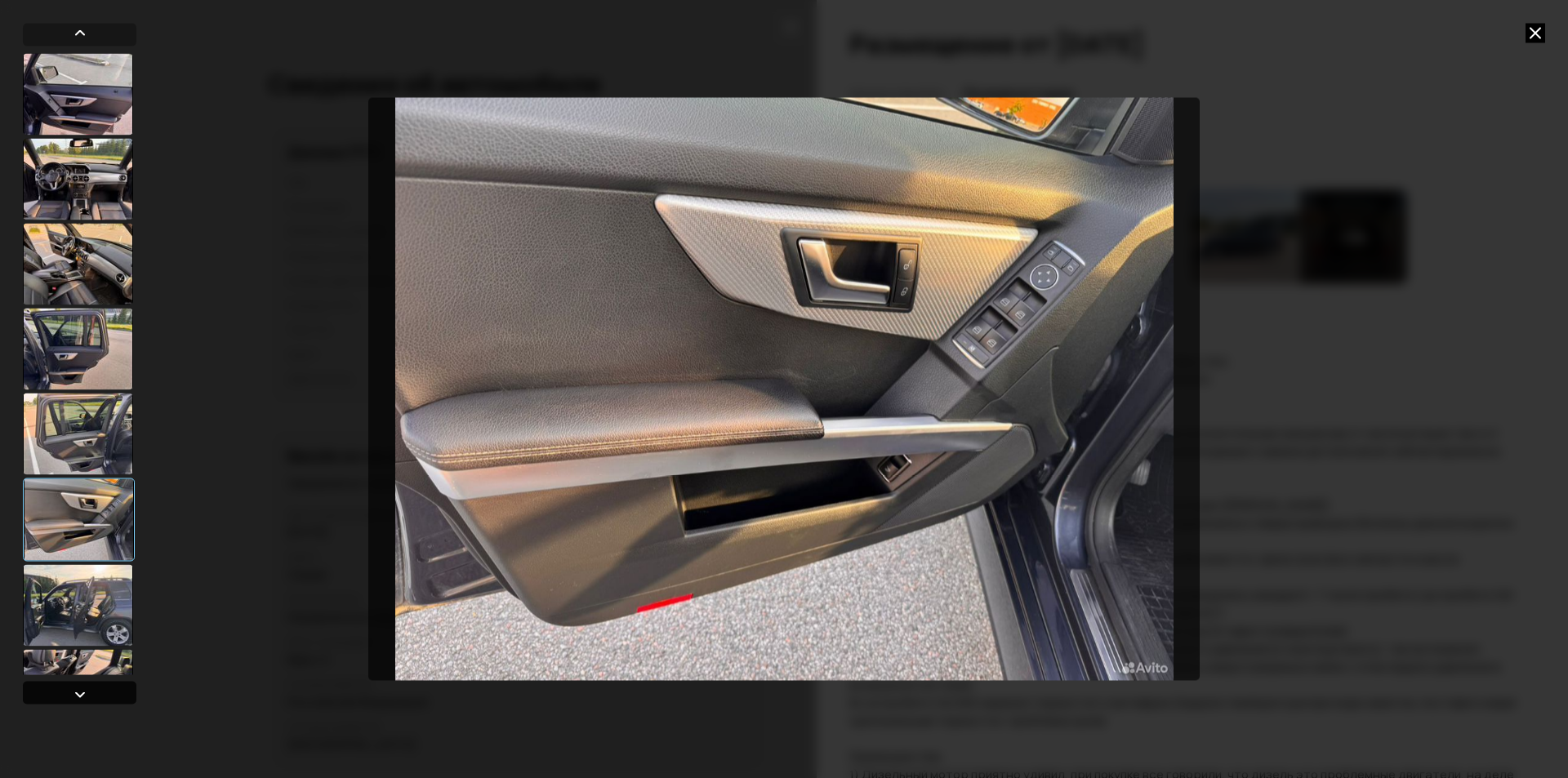
click at [72, 690] on div at bounding box center [80, 694] width 20 height 20
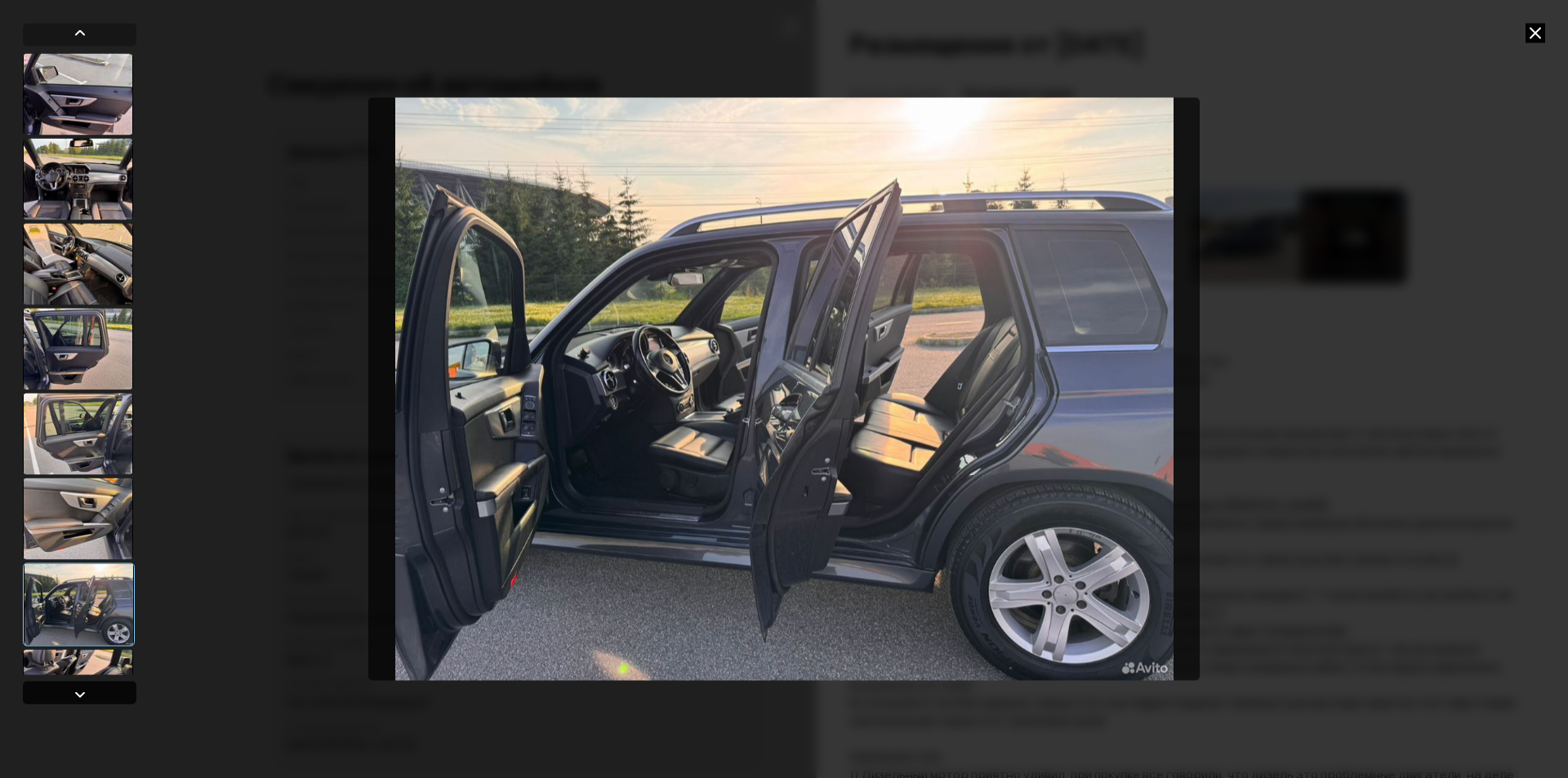
click at [72, 689] on div at bounding box center [80, 694] width 20 height 20
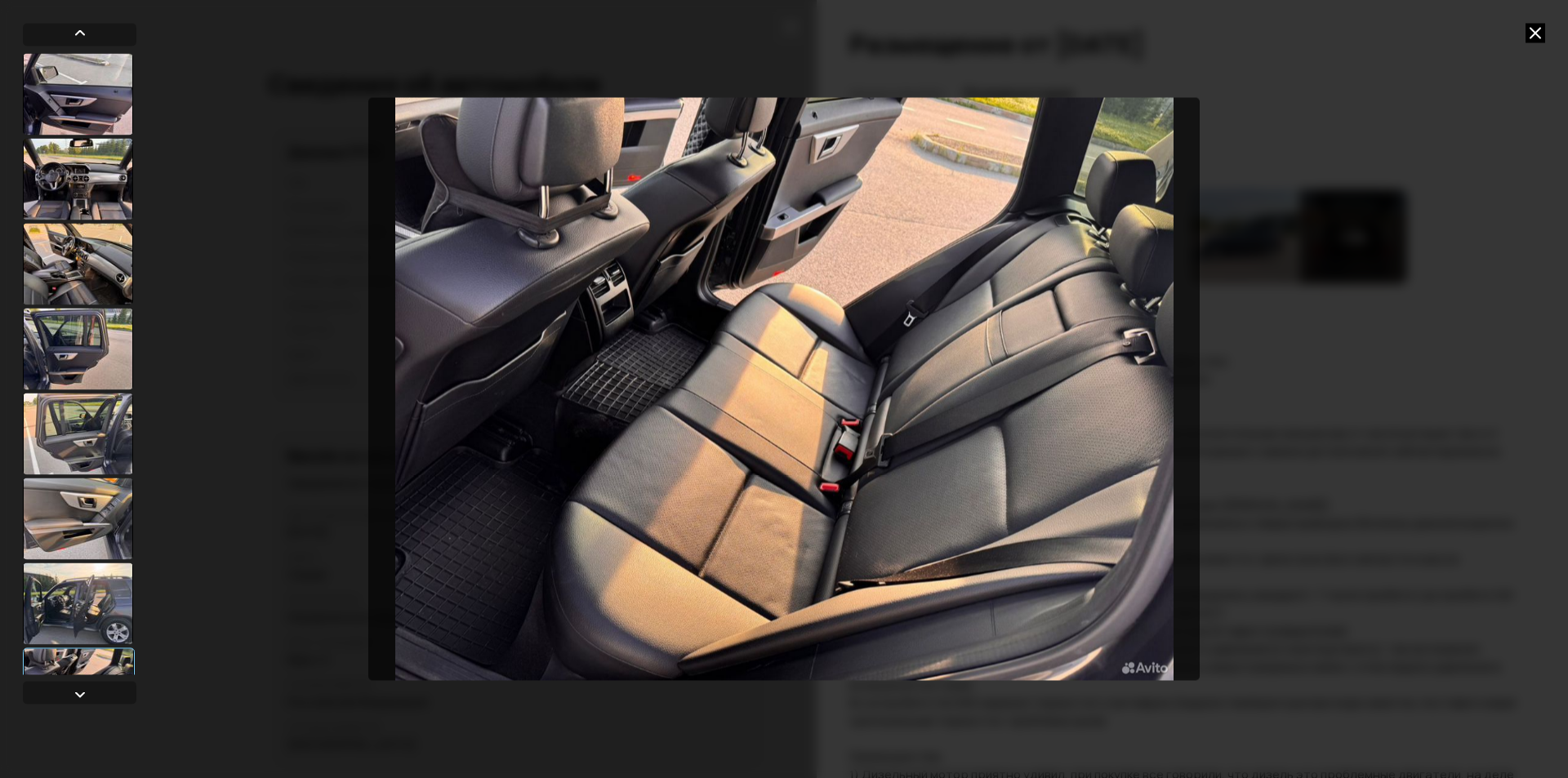
click at [72, 676] on div at bounding box center [80, 367] width 114 height 687
click at [67, 700] on div at bounding box center [80, 692] width 114 height 23
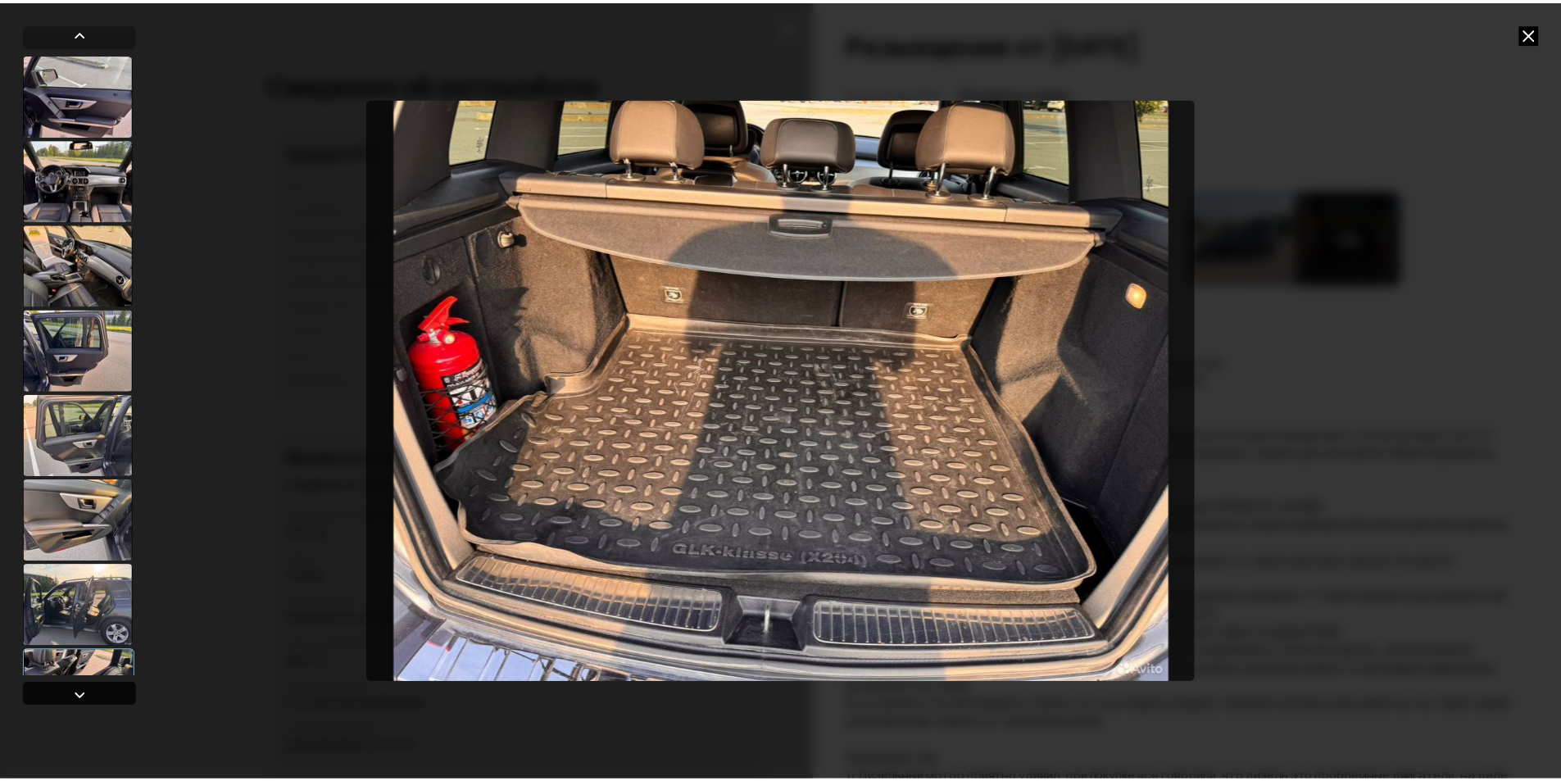
scroll to position [1338, 0]
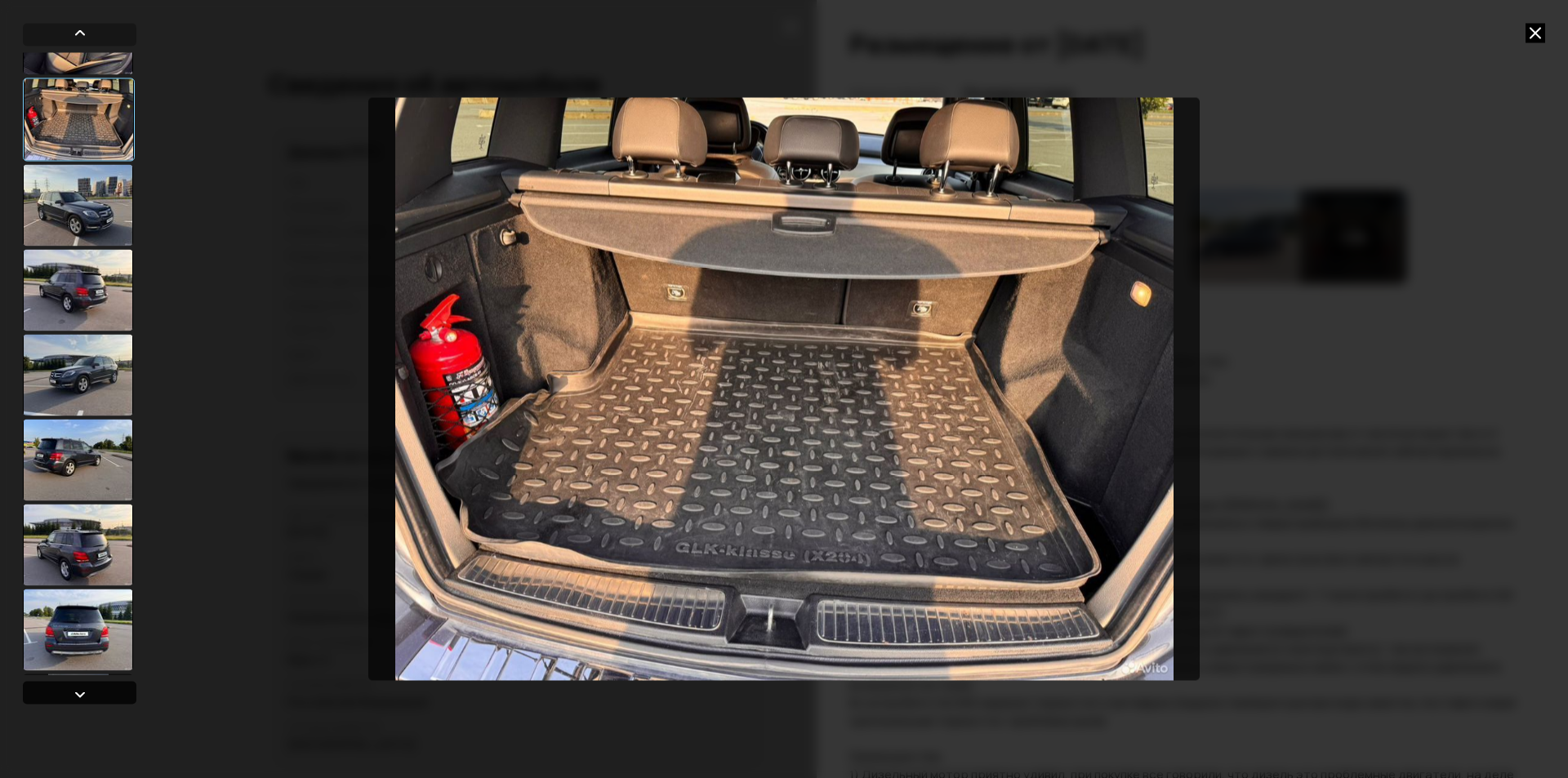
click at [67, 699] on div at bounding box center [80, 692] width 114 height 23
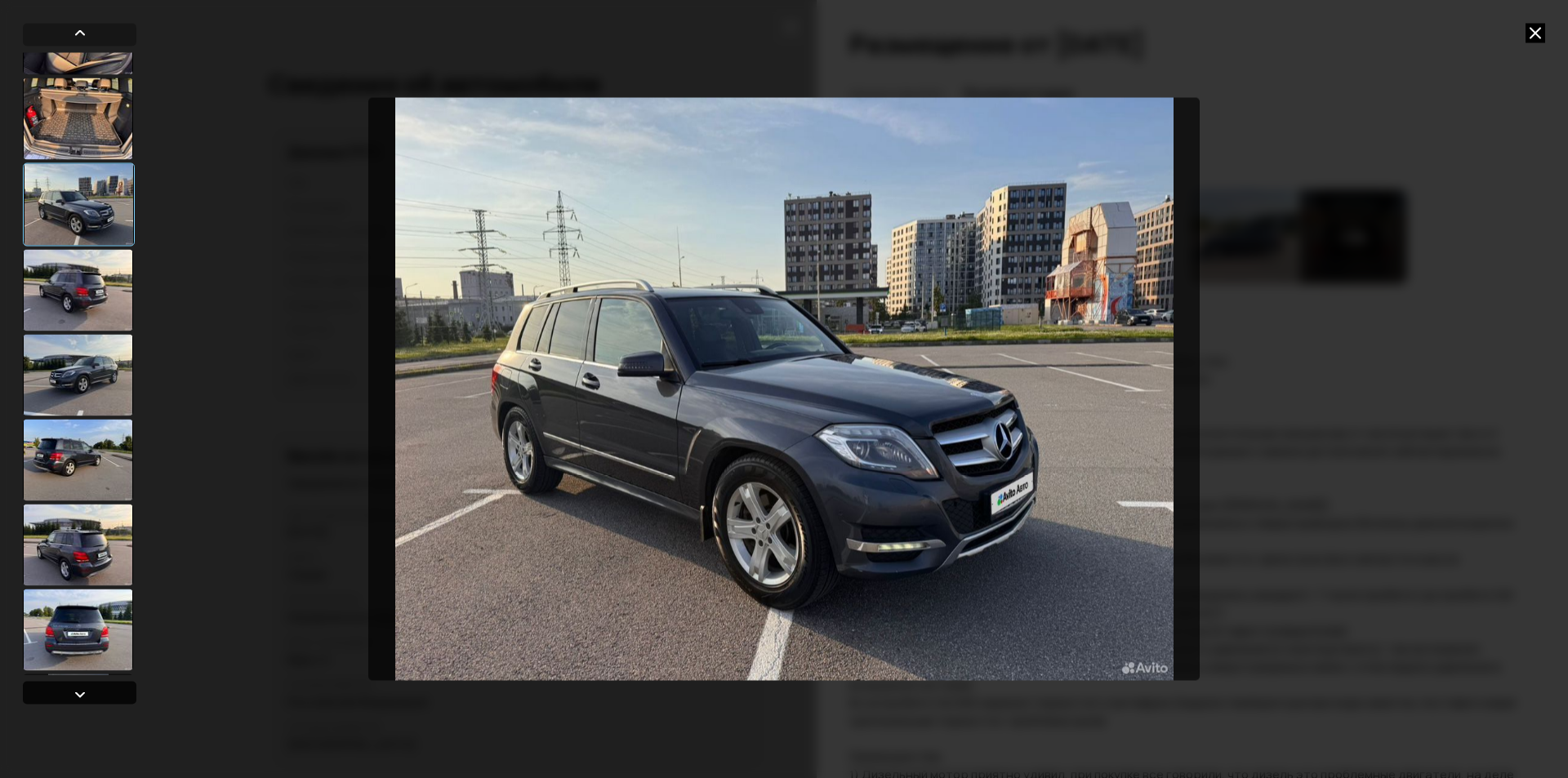
click at [67, 699] on div at bounding box center [80, 692] width 114 height 23
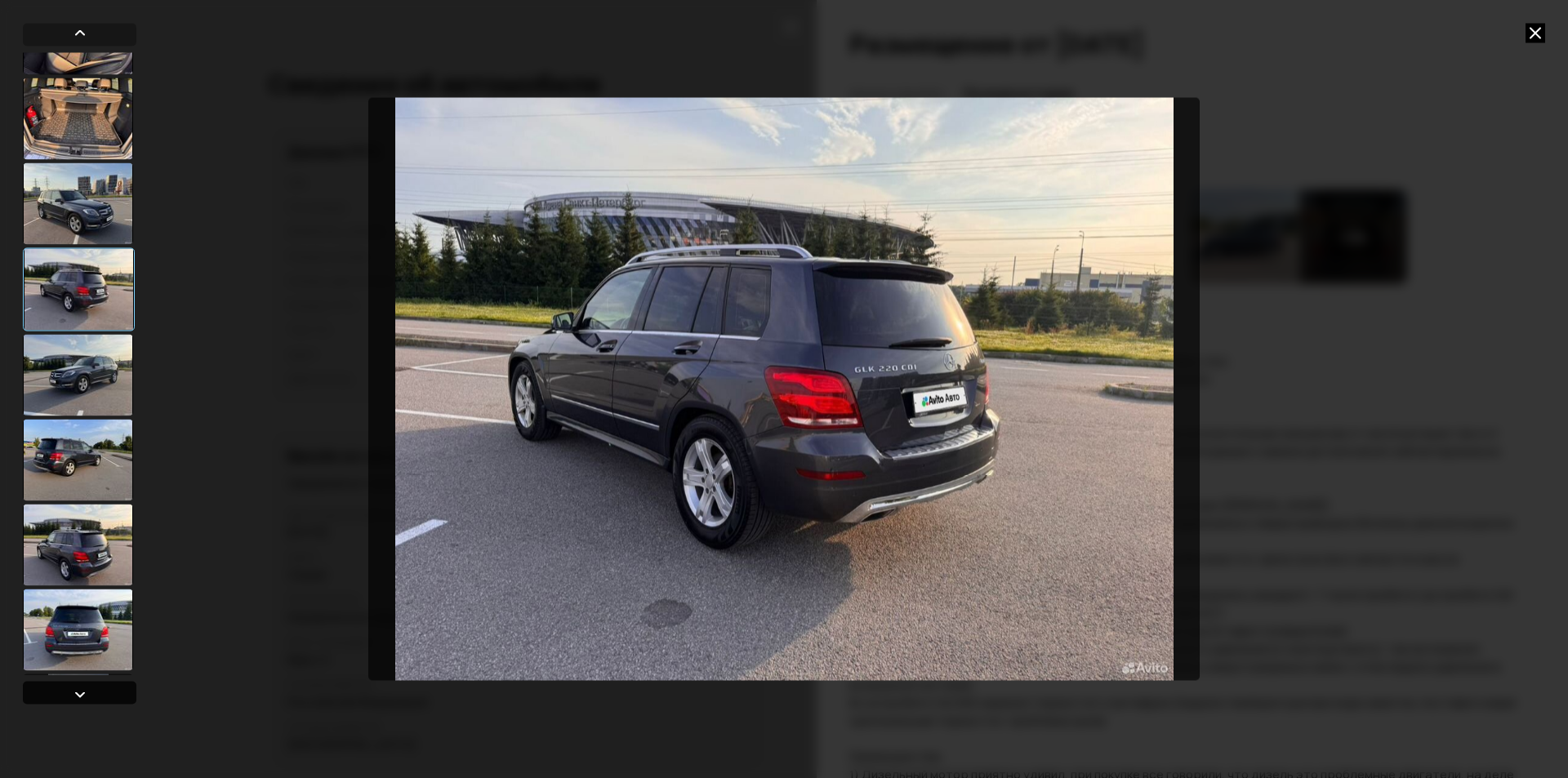
click at [70, 696] on div at bounding box center [80, 694] width 20 height 20
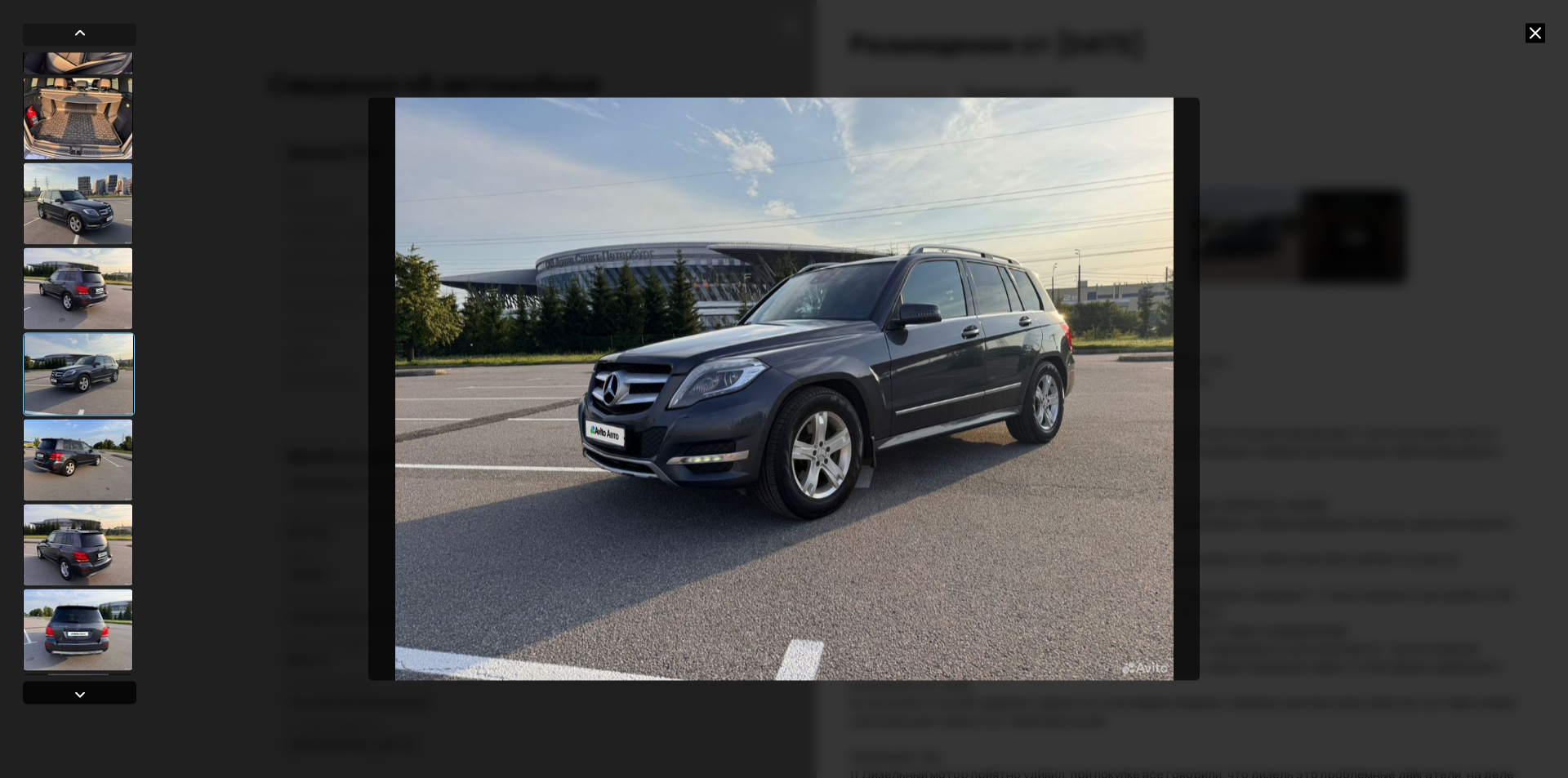
click at [70, 696] on div at bounding box center [80, 694] width 20 height 20
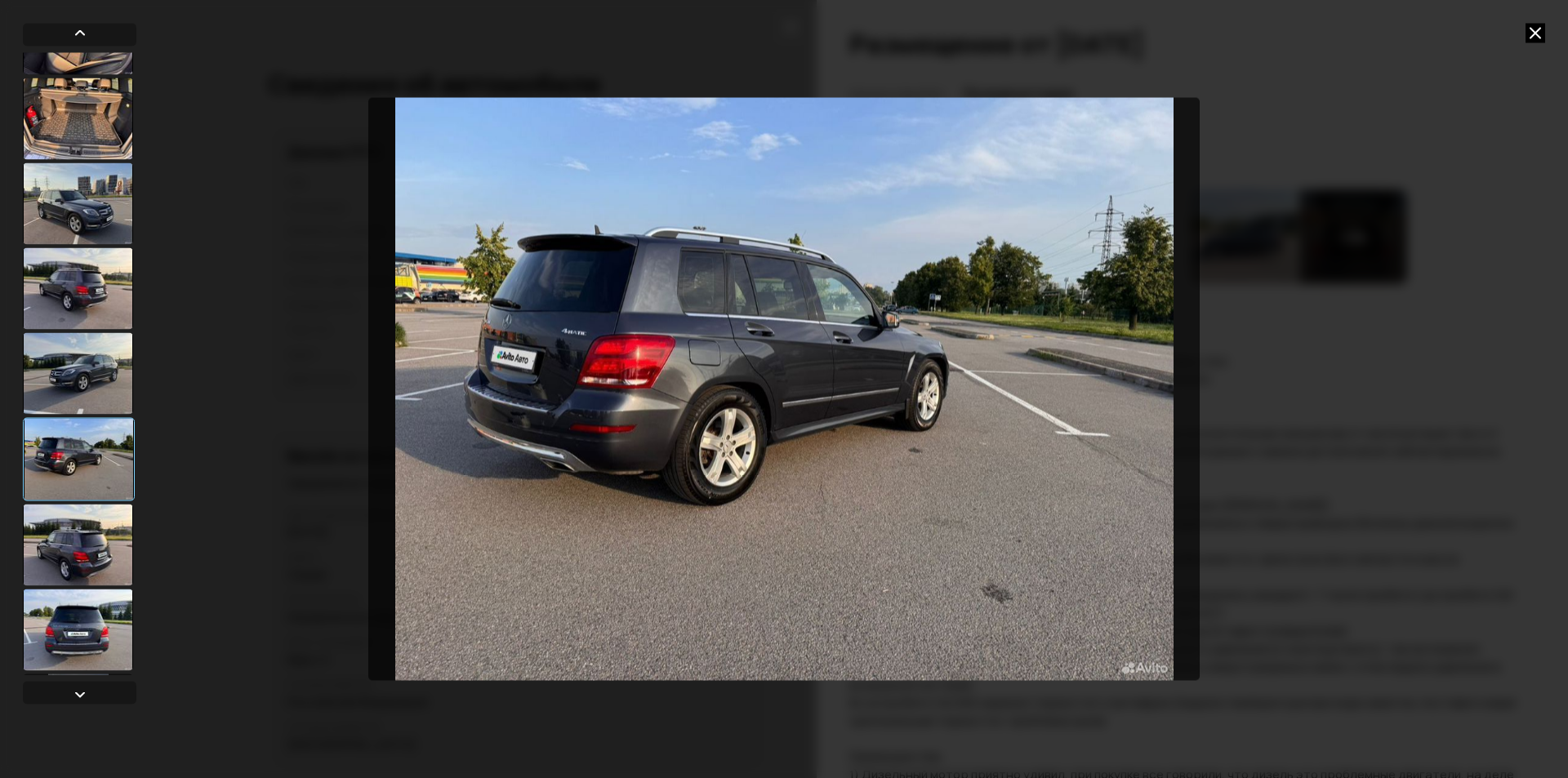
click at [1532, 38] on icon at bounding box center [1535, 33] width 20 height 20
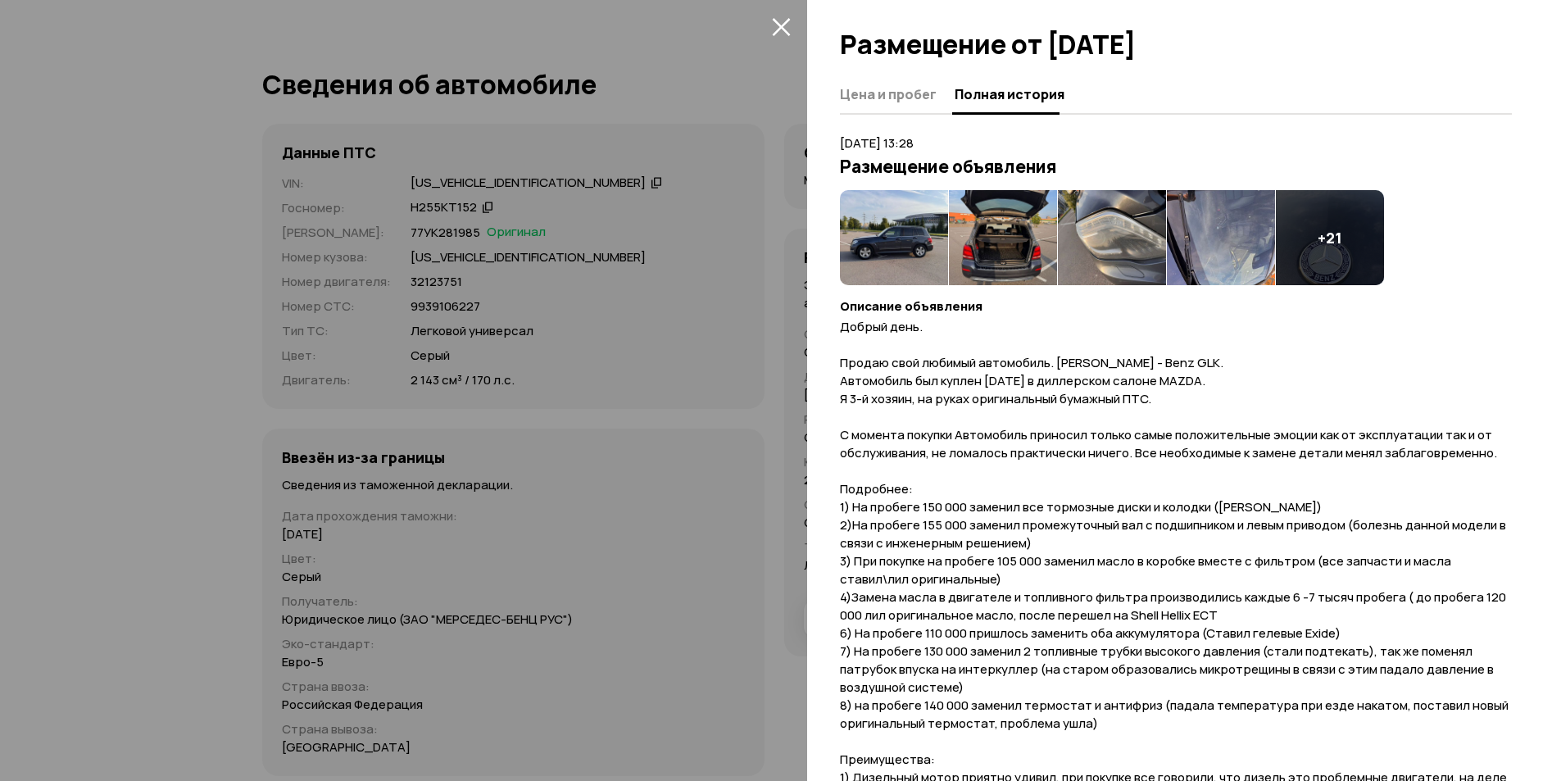
click at [778, 23] on icon "закрыть" at bounding box center [781, 27] width 18 height 18
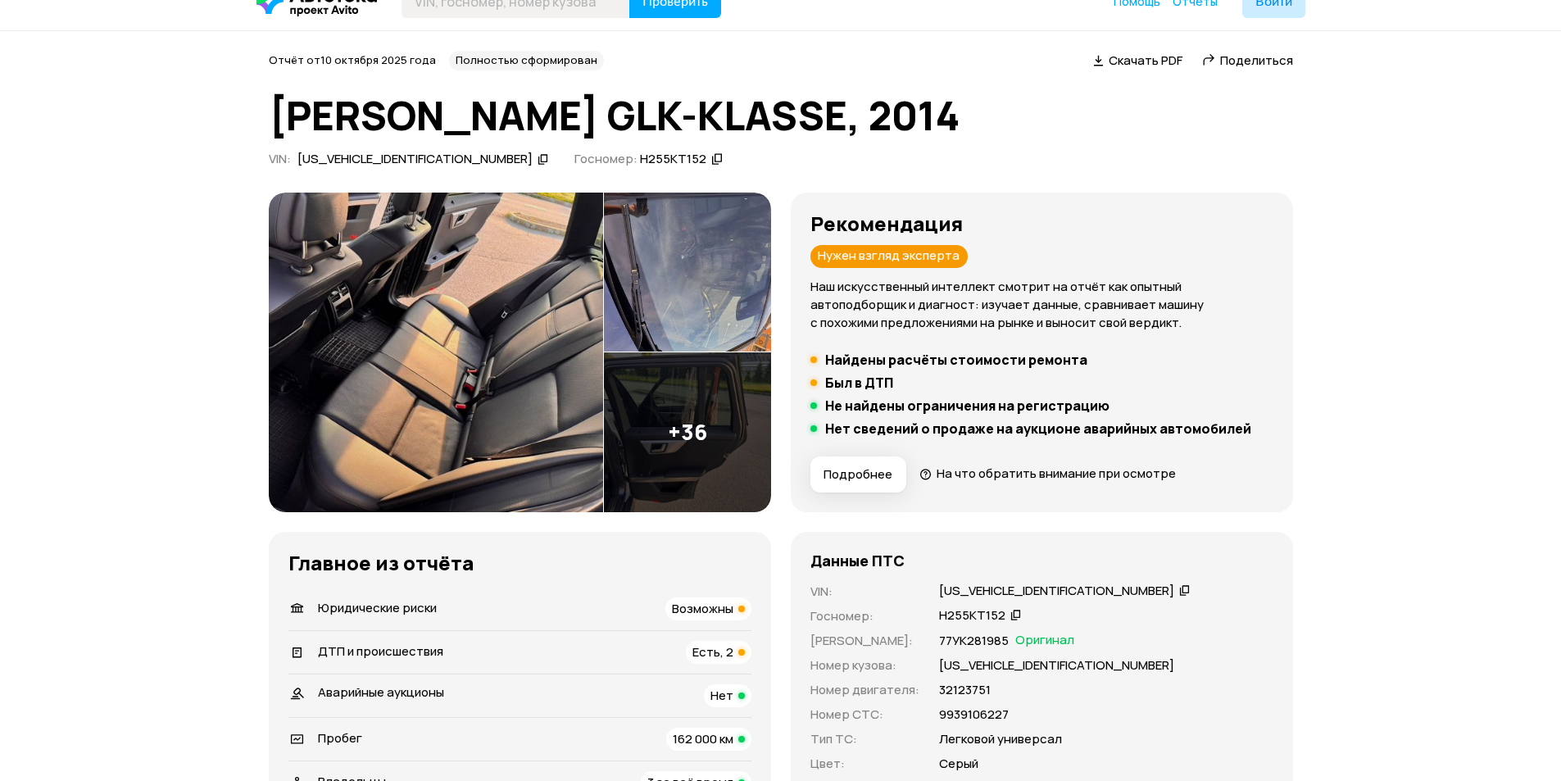
scroll to position [0, 0]
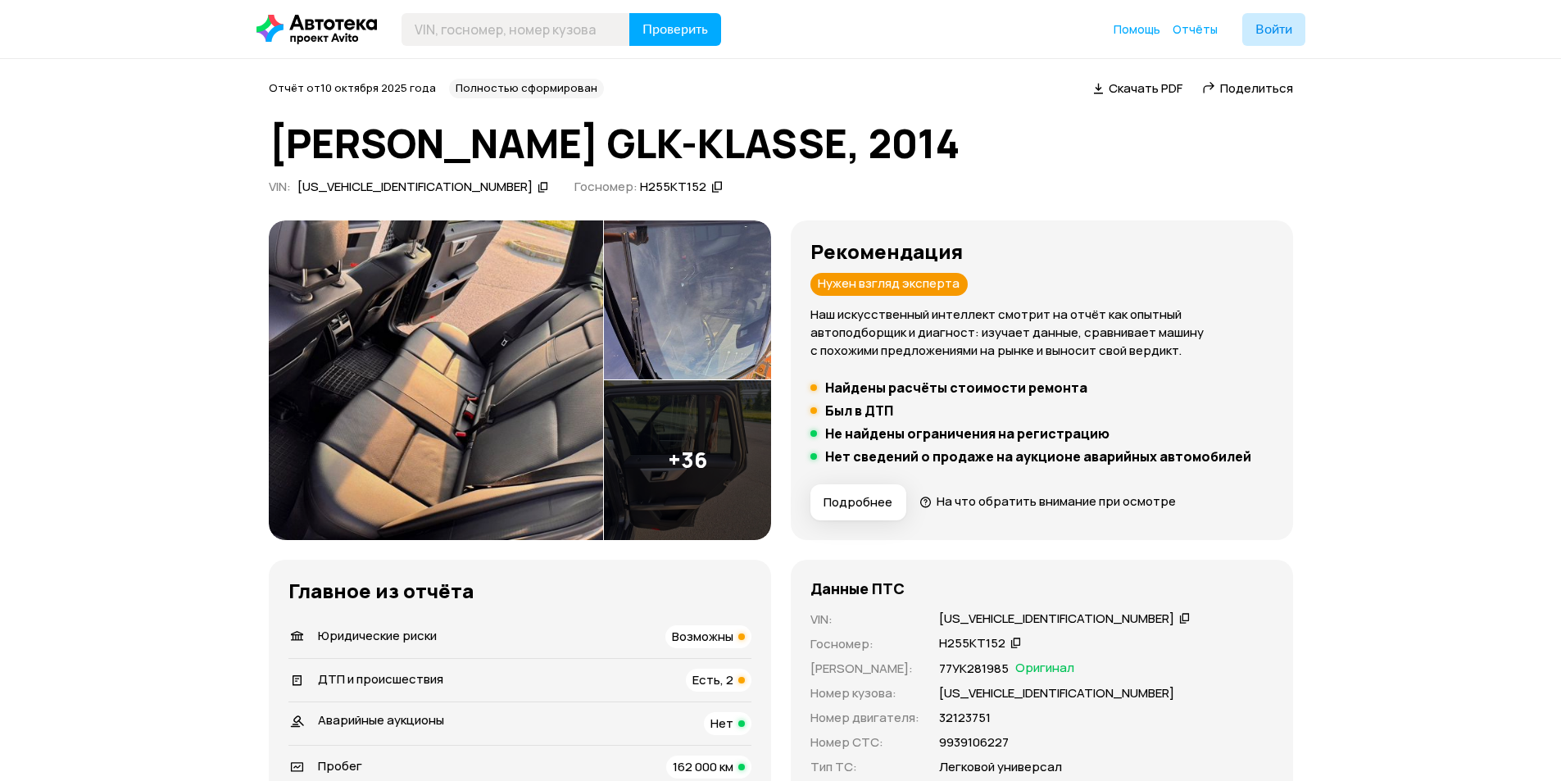
click at [538, 187] on icon at bounding box center [543, 187] width 11 height 16
click at [653, 416] on img at bounding box center [687, 460] width 167 height 160
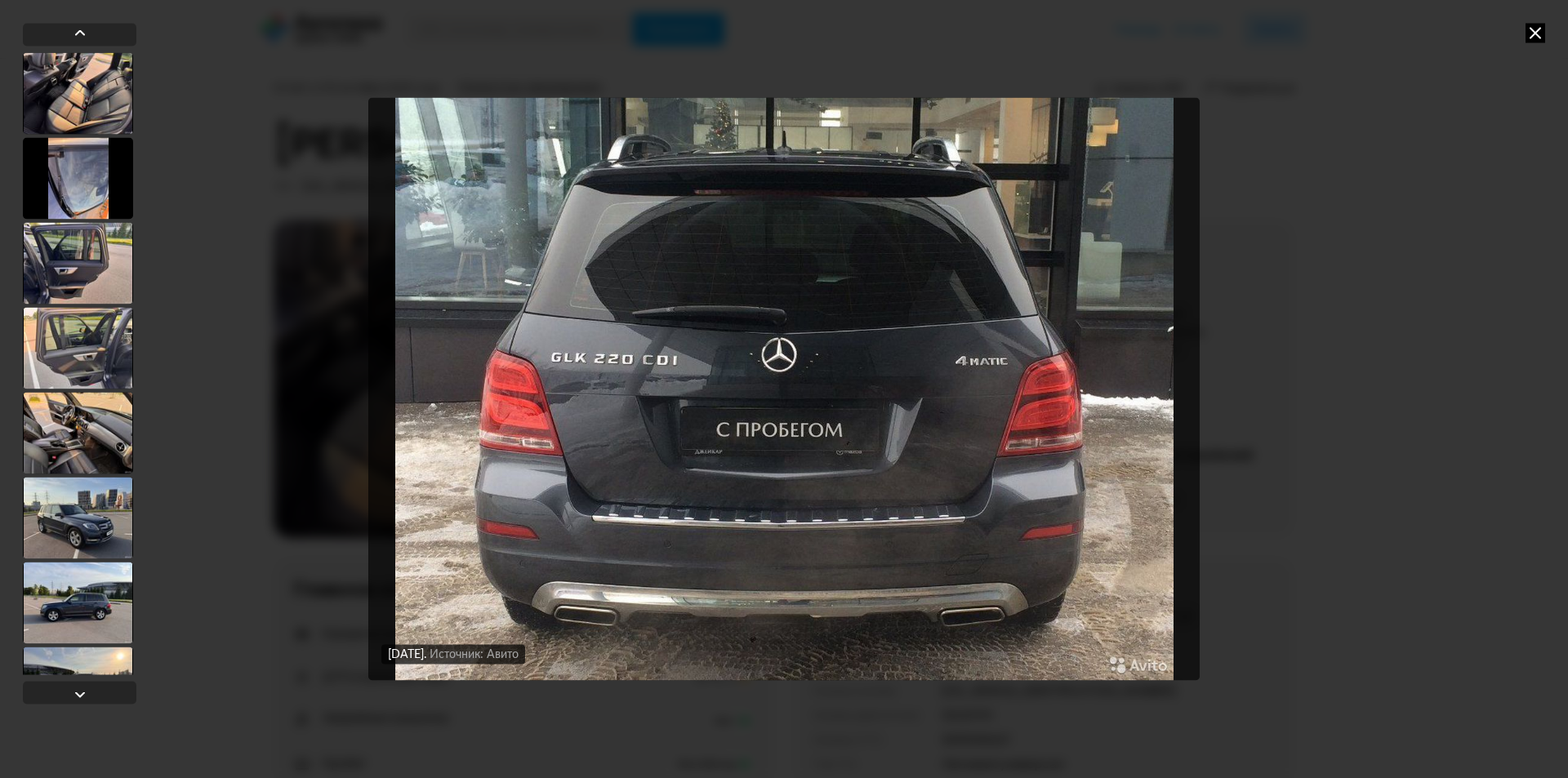
click at [1528, 36] on icon at bounding box center [1535, 33] width 20 height 20
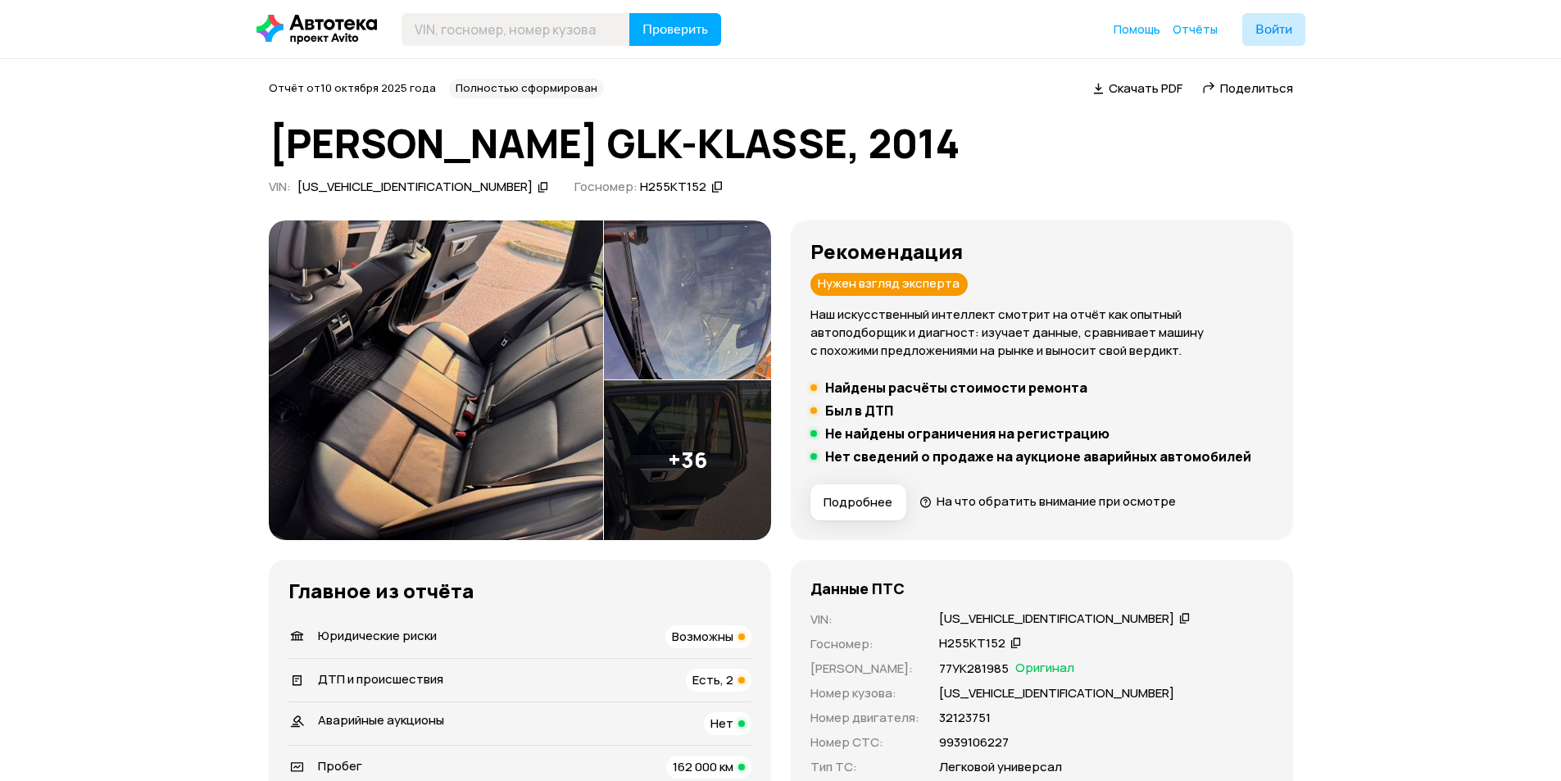
click at [711, 186] on icon at bounding box center [716, 187] width 11 height 16
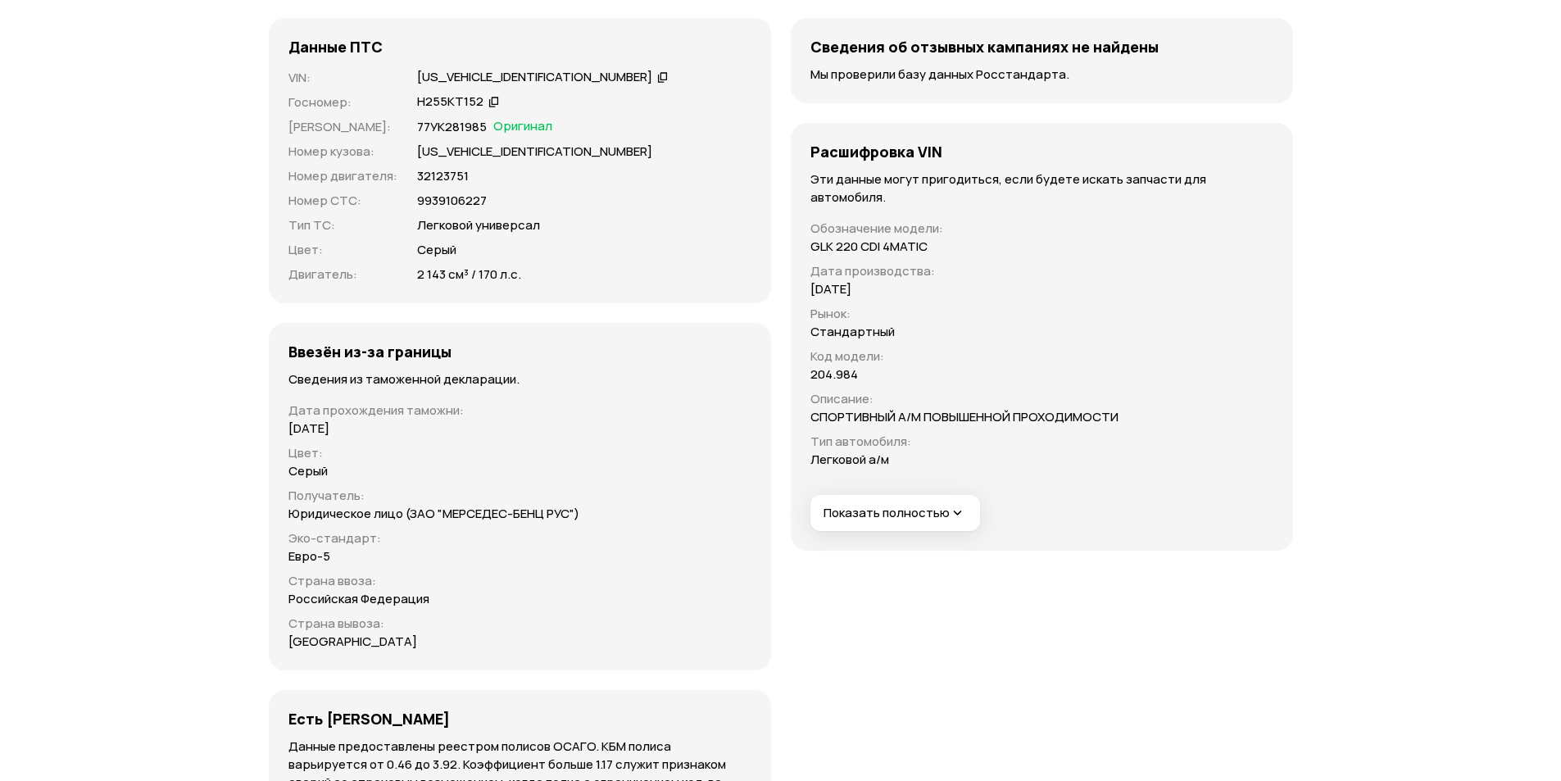
scroll to position [5444, 0]
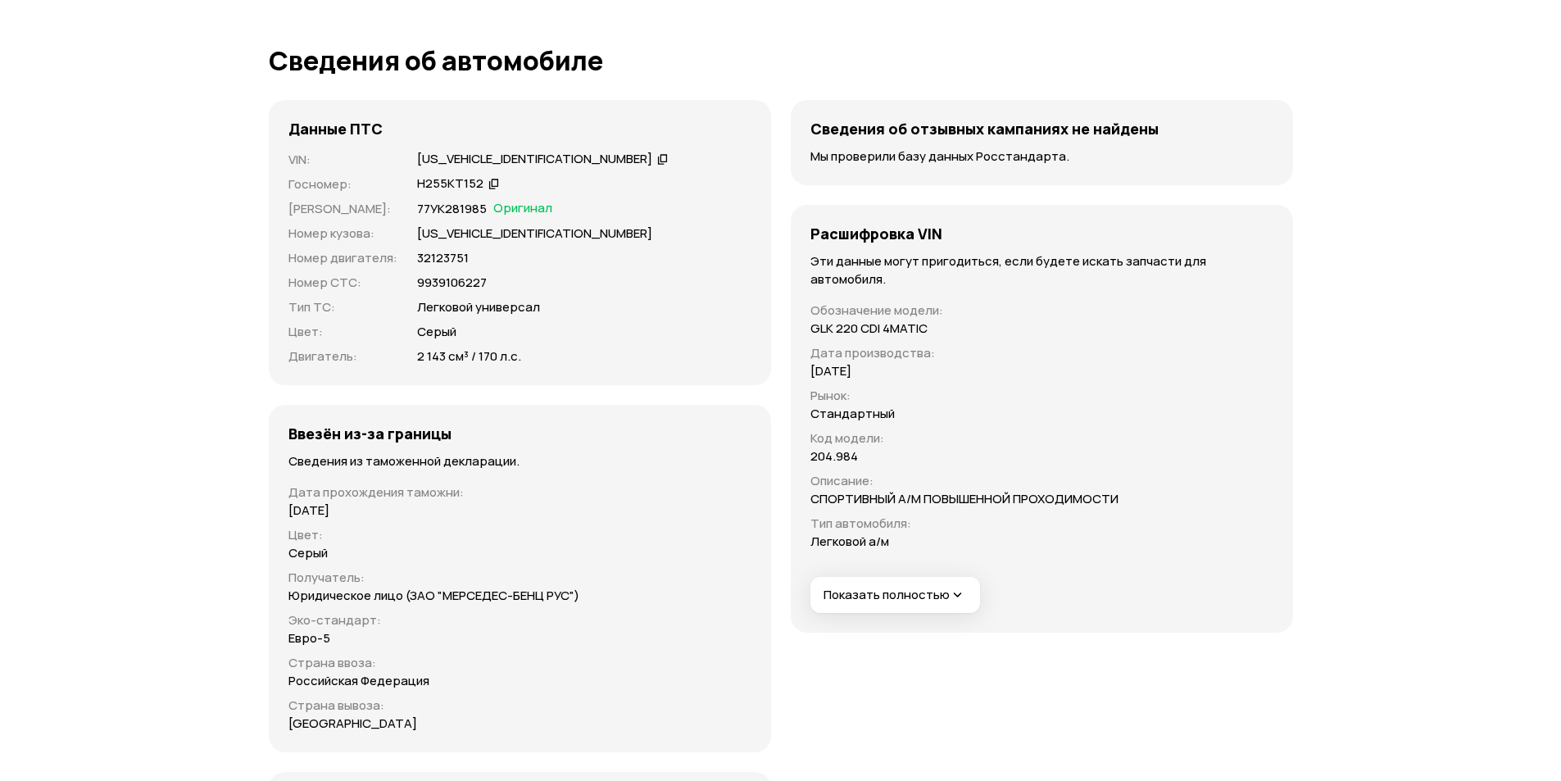
click at [918, 587] on span "Показать полностью" at bounding box center [895, 595] width 143 height 17
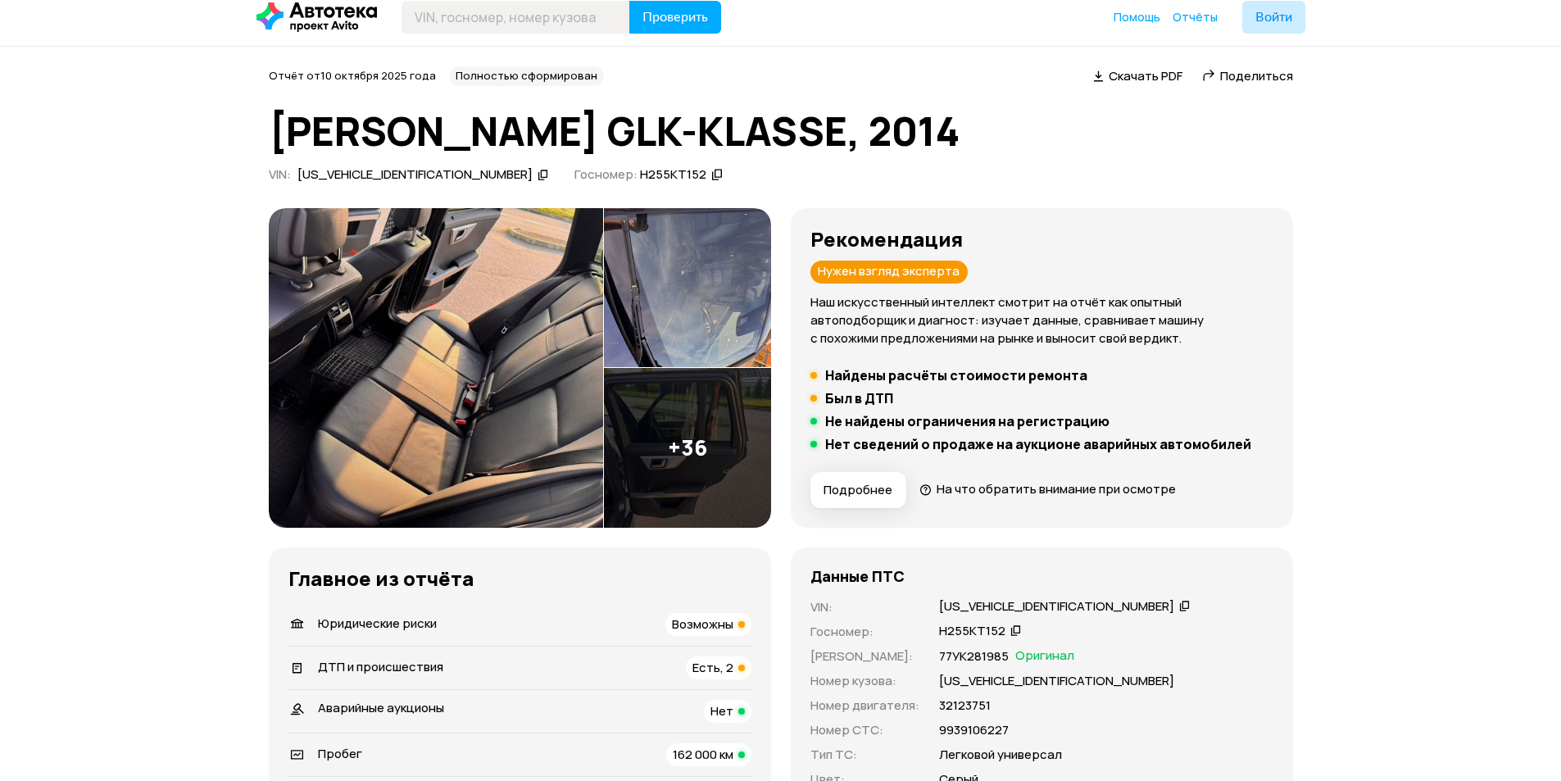
scroll to position [0, 0]
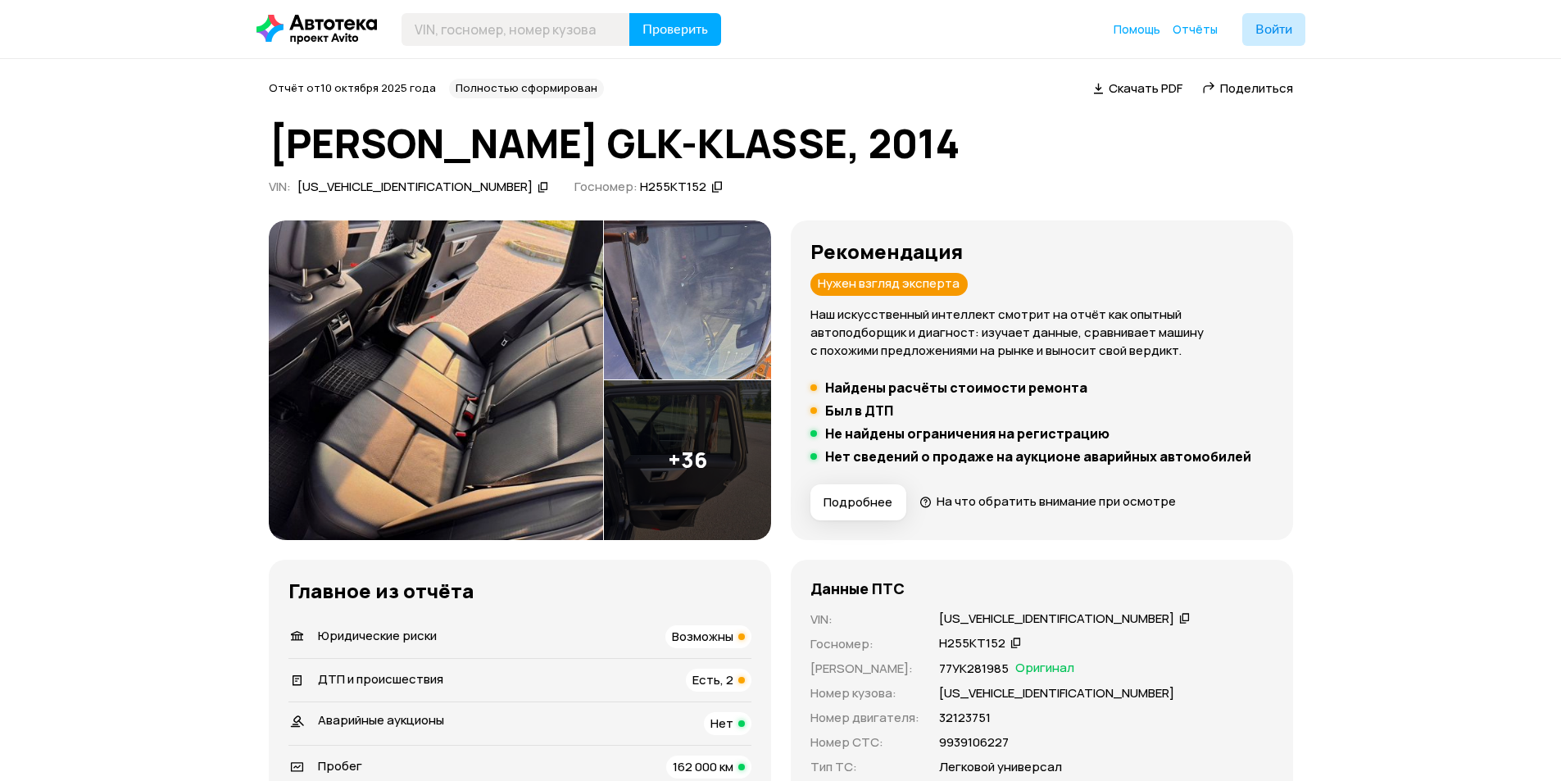
click at [429, 182] on div "[US_VEHICLE_IDENTIFICATION_NUMBER]" at bounding box center [423, 187] width 257 height 17
